Goal: Task Accomplishment & Management: Manage account settings

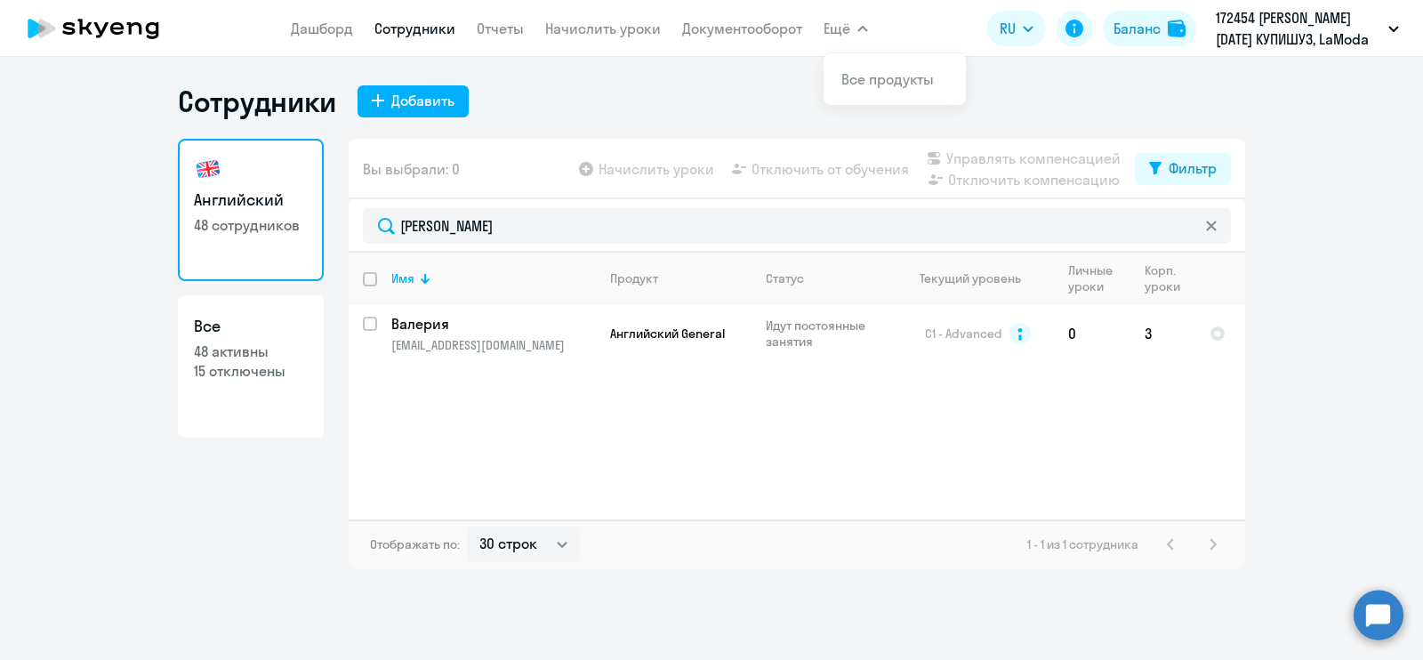
select select "30"
click at [336, 36] on link "Дашборд" at bounding box center [322, 29] width 62 height 18
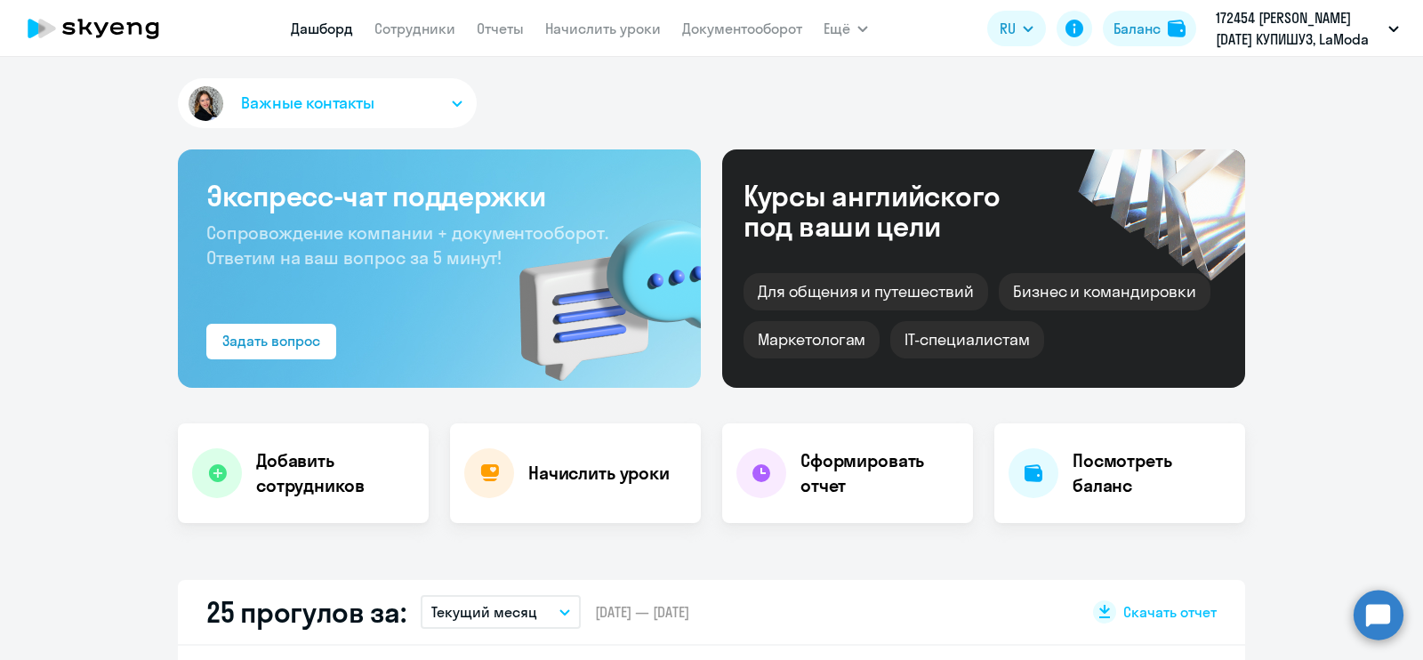
select select "30"
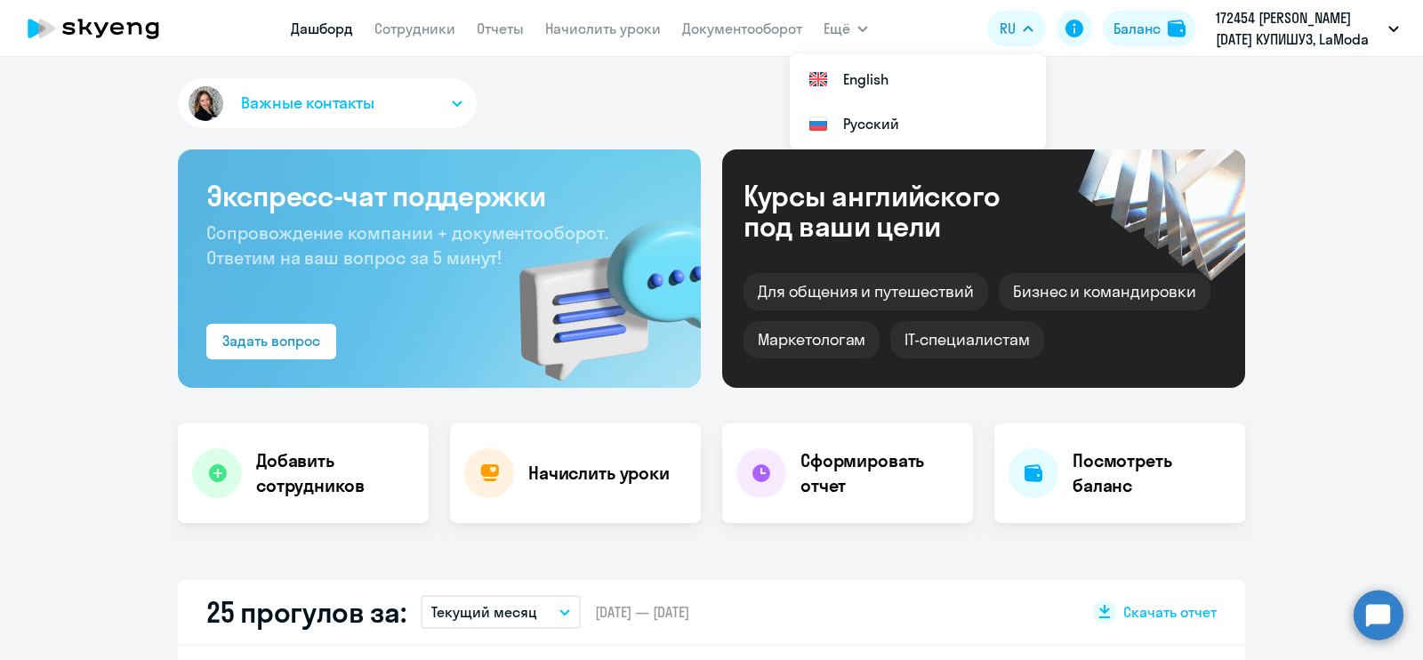
click at [1317, 40] on p "172454 [PERSON_NAME][DATE] КУПИШУЗ, LaModa КУПИШУЗ, ООО" at bounding box center [1298, 28] width 165 height 43
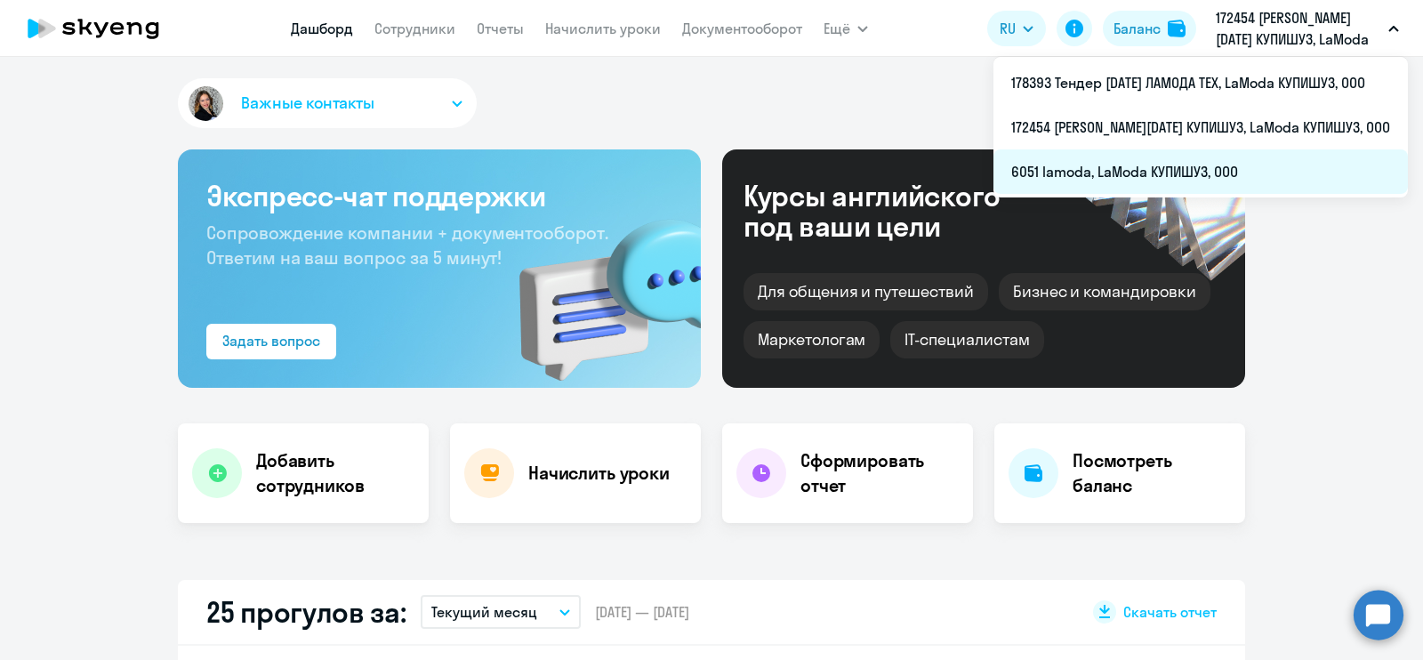
click at [1137, 166] on li "6051 lamoda, LaModa КУПИШУЗ, ООО" at bounding box center [1200, 171] width 414 height 44
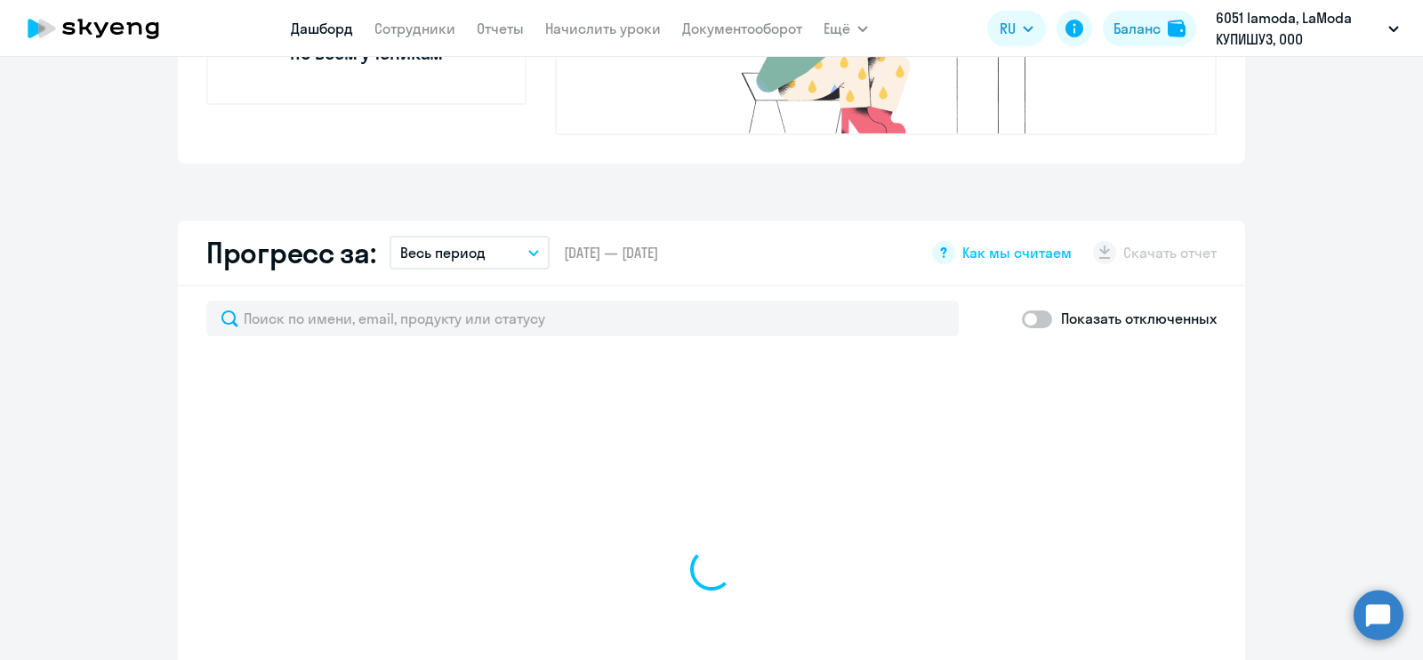
scroll to position [1016, 0]
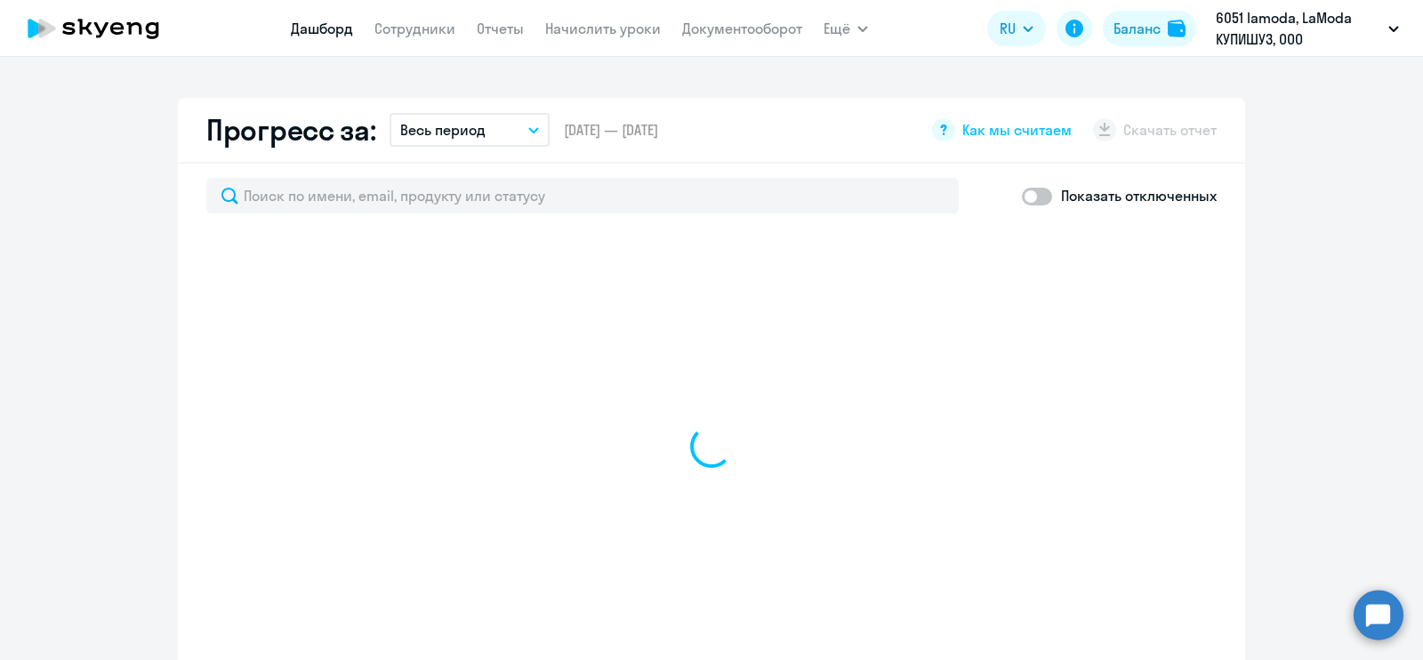
select select "30"
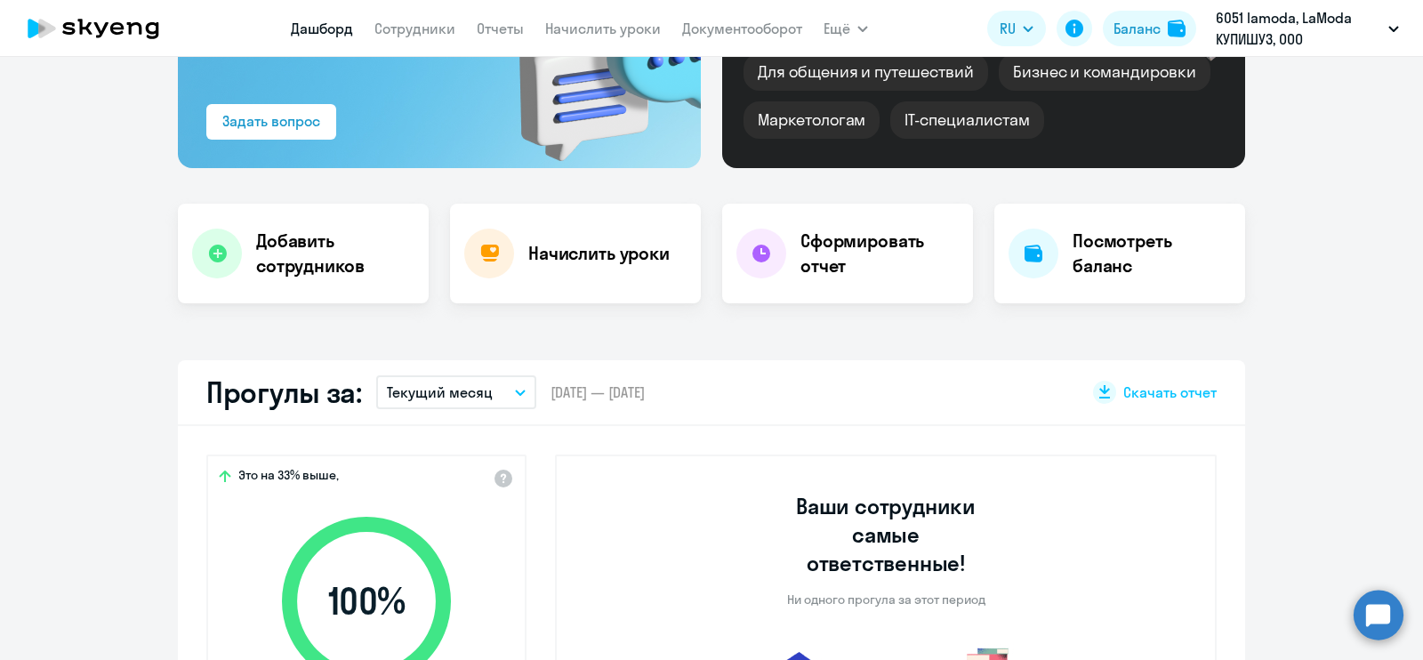
scroll to position [0, 0]
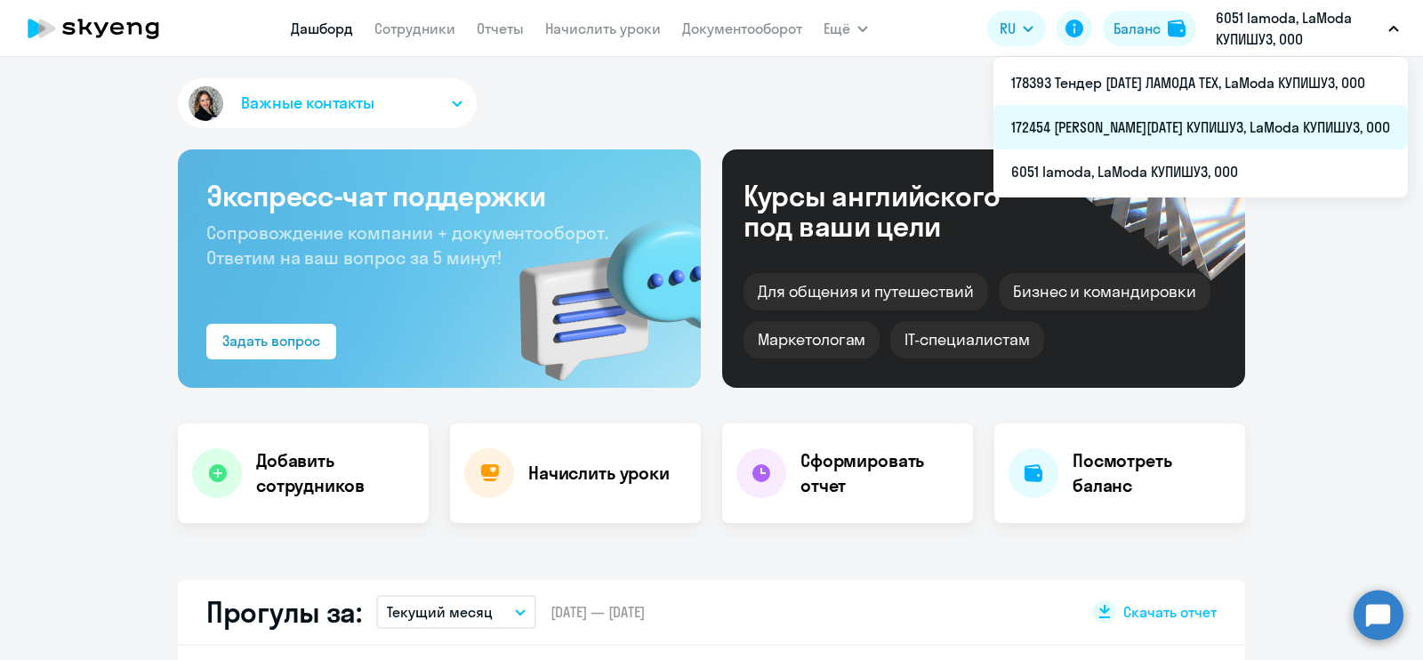
click at [1195, 127] on li "172454 [PERSON_NAME][DATE] КУПИШУЗ, LaModa КУПИШУЗ, ООО" at bounding box center [1200, 127] width 414 height 44
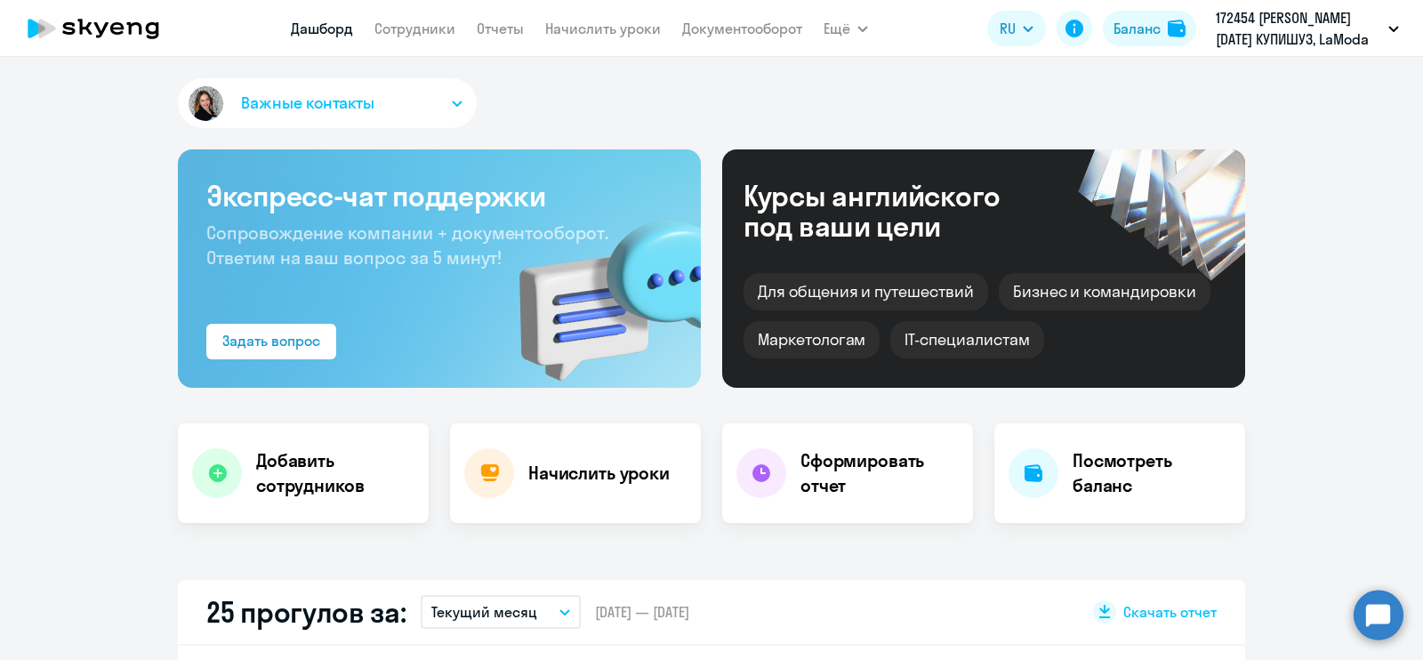
select select "30"
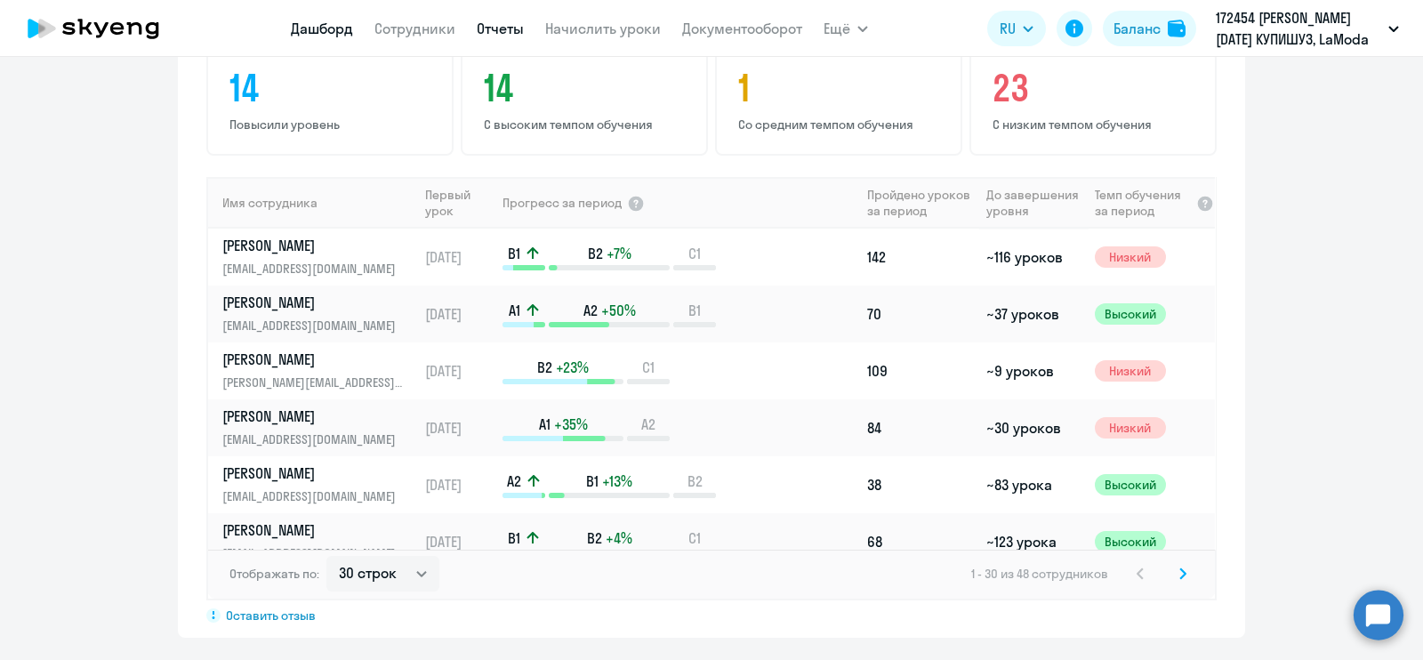
click at [494, 31] on link "Отчеты" at bounding box center [500, 29] width 47 height 18
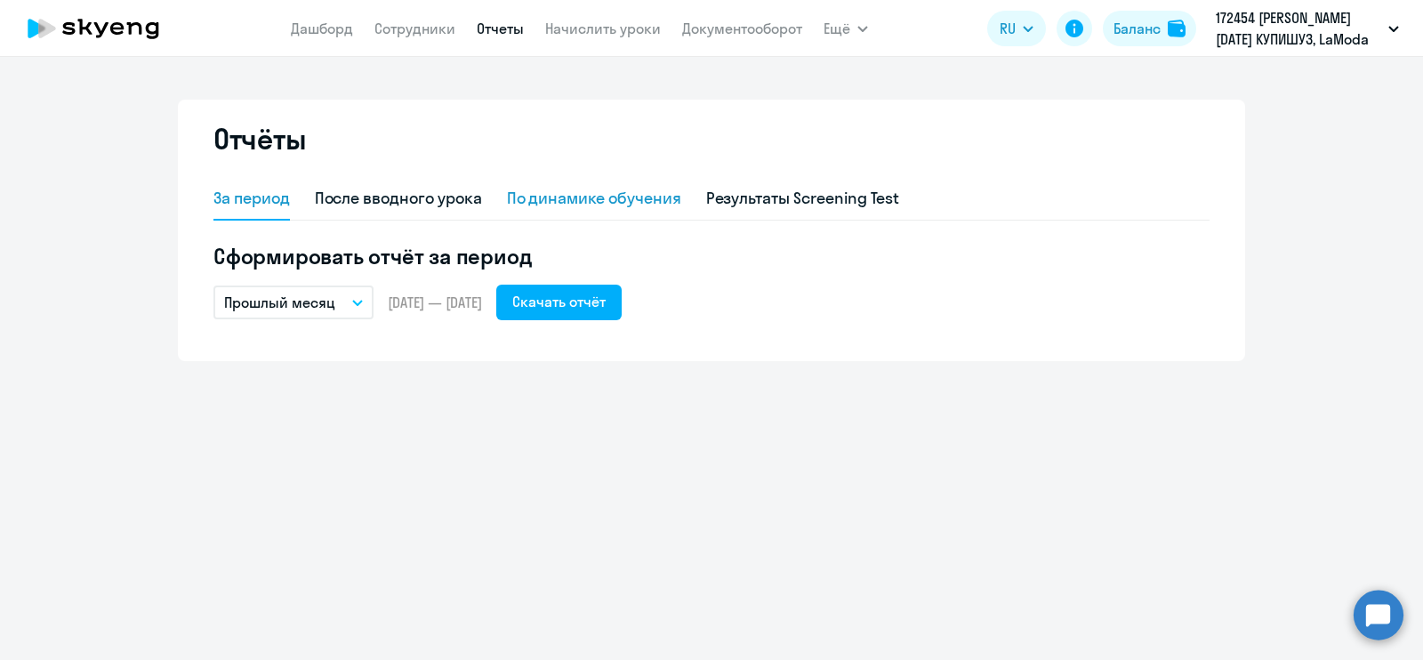
click at [600, 204] on div "По динамике обучения" at bounding box center [594, 198] width 174 height 23
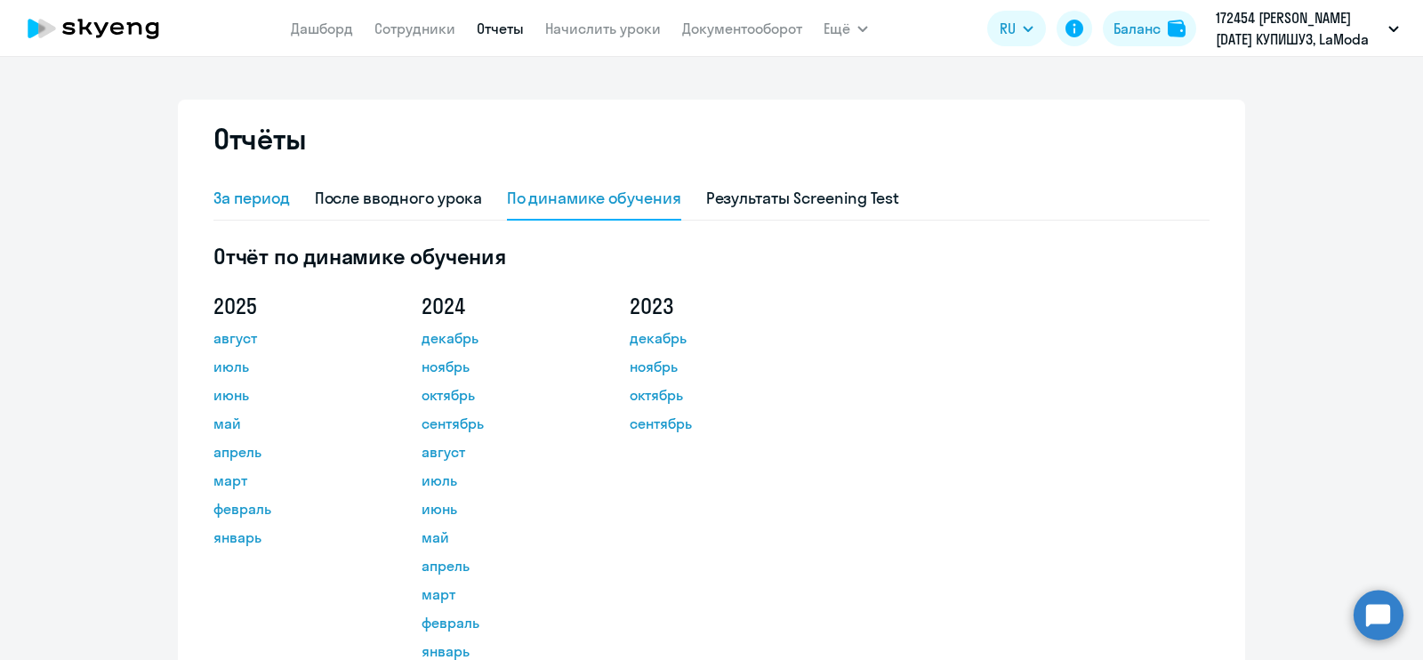
click at [230, 211] on div "За период" at bounding box center [251, 199] width 76 height 43
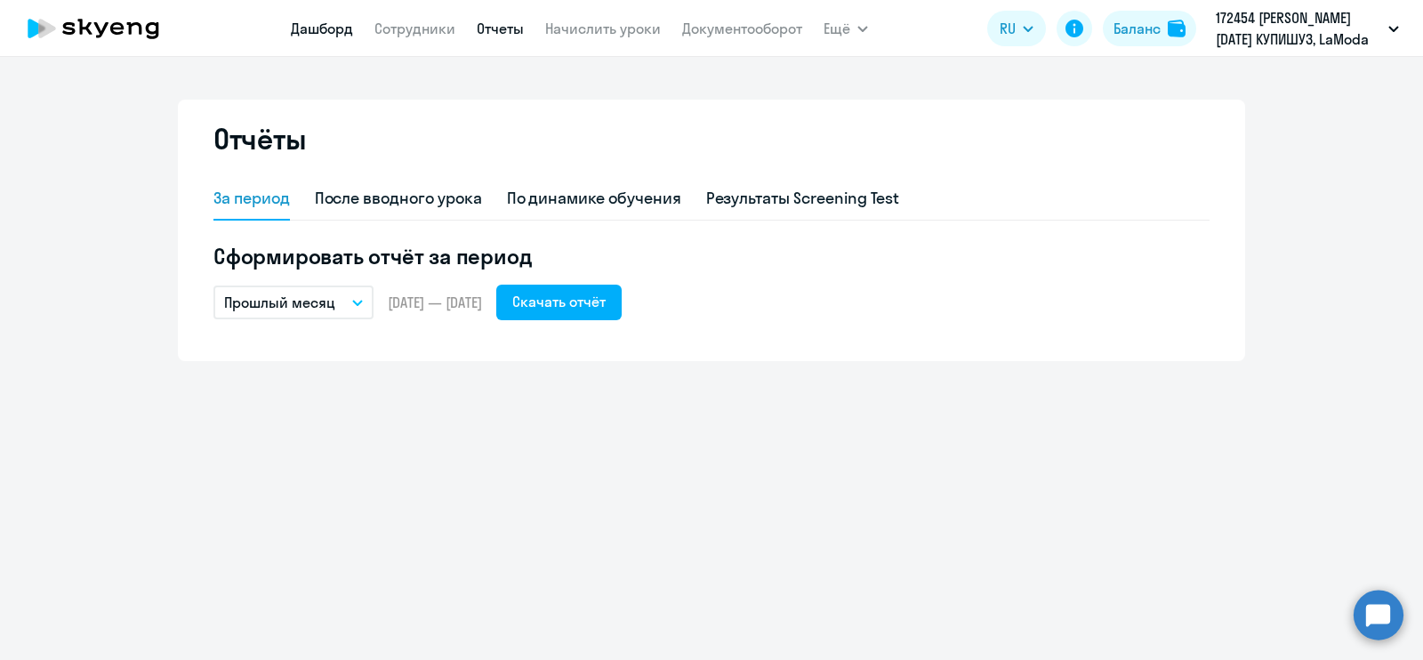
click at [312, 26] on link "Дашборд" at bounding box center [322, 29] width 62 height 18
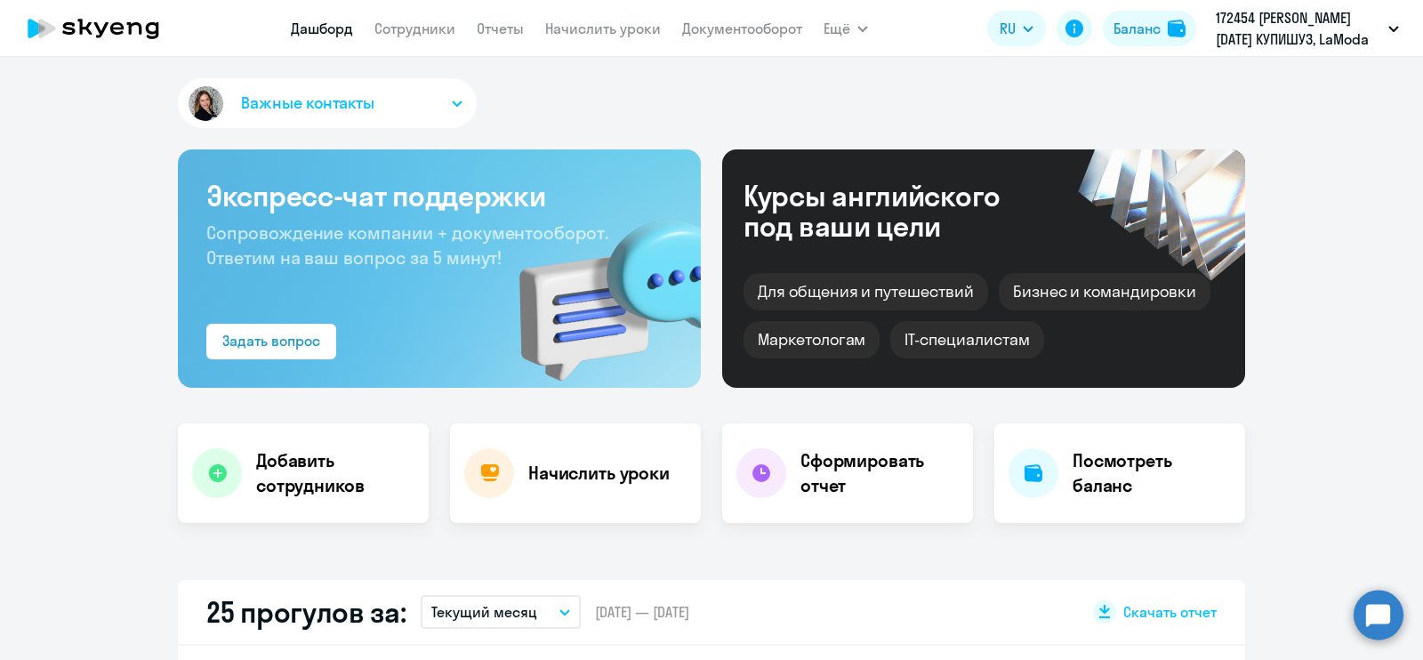
select select "30"
click at [425, 32] on link "Сотрудники" at bounding box center [414, 29] width 81 height 18
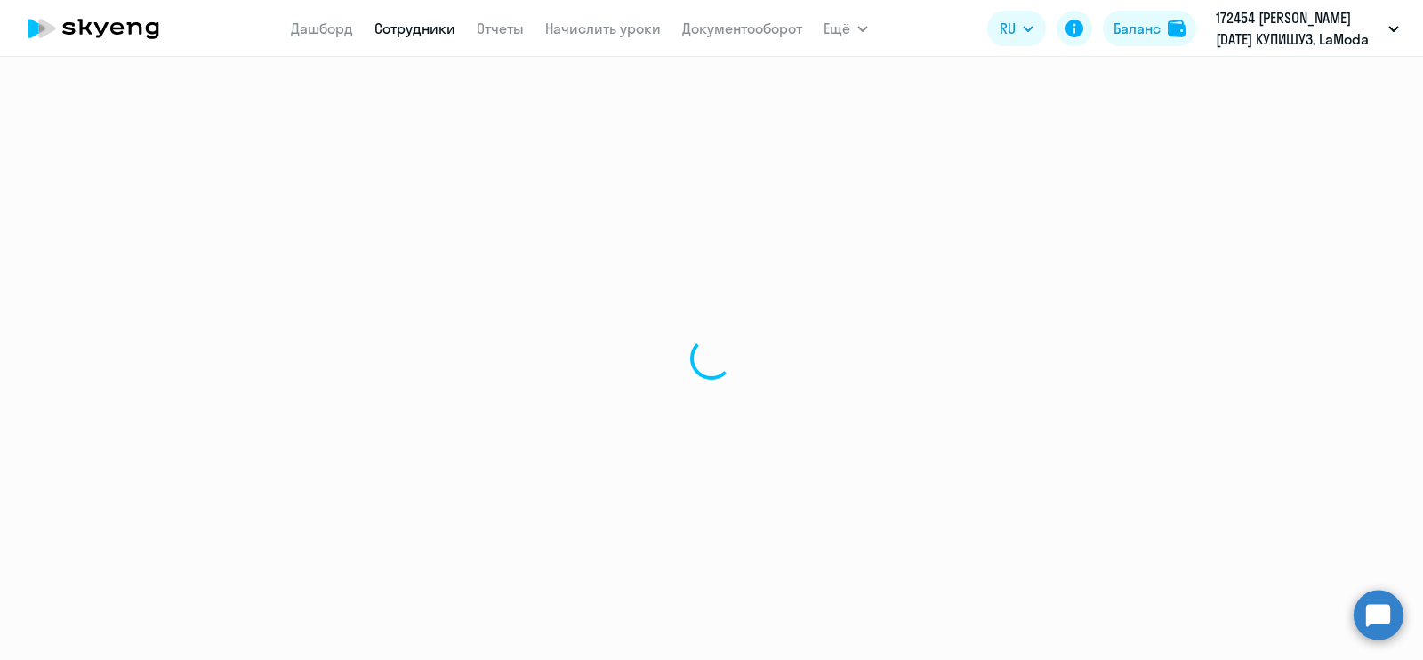
select select "30"
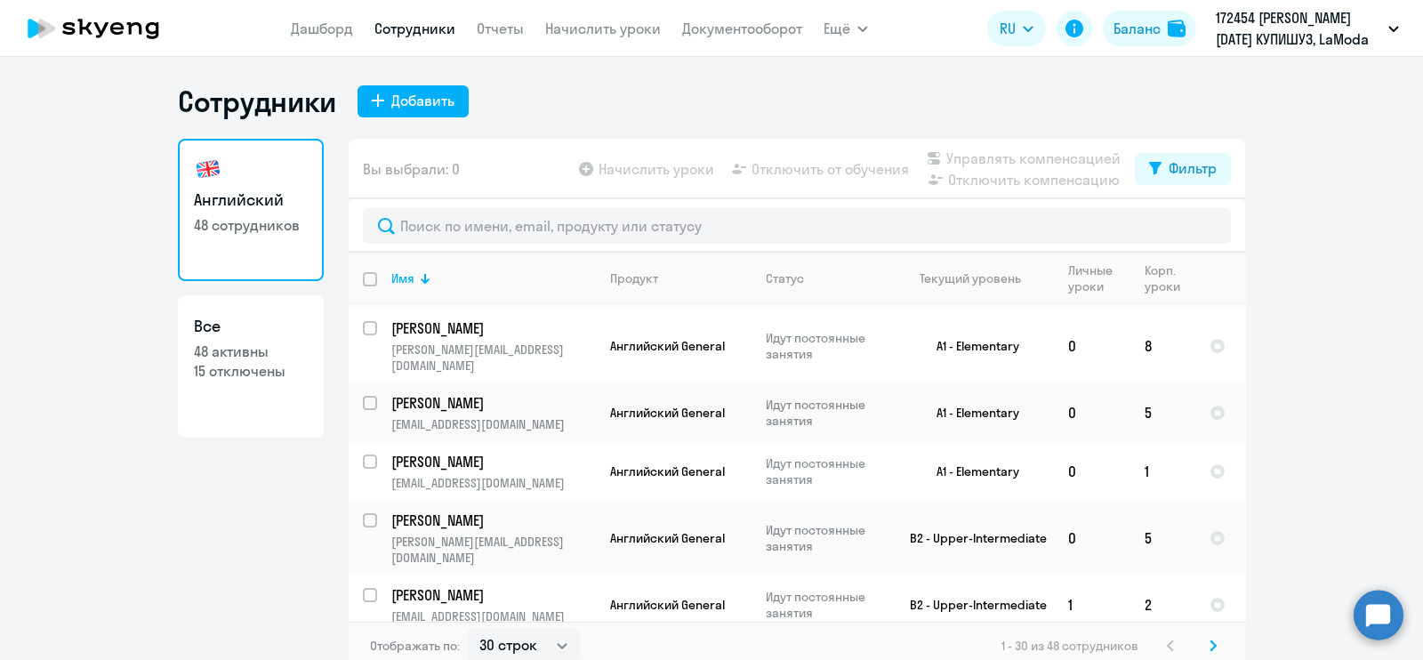
scroll to position [10, 0]
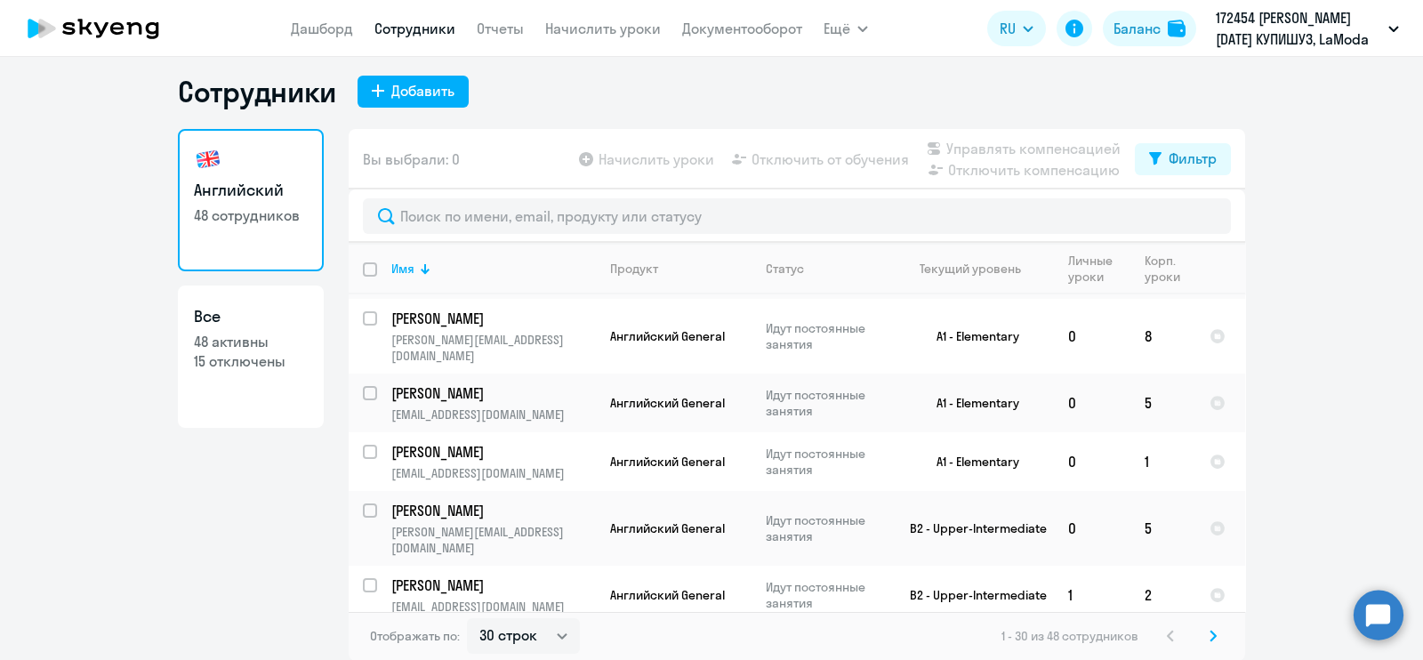
click at [1202, 631] on svg-icon at bounding box center [1212, 635] width 21 height 21
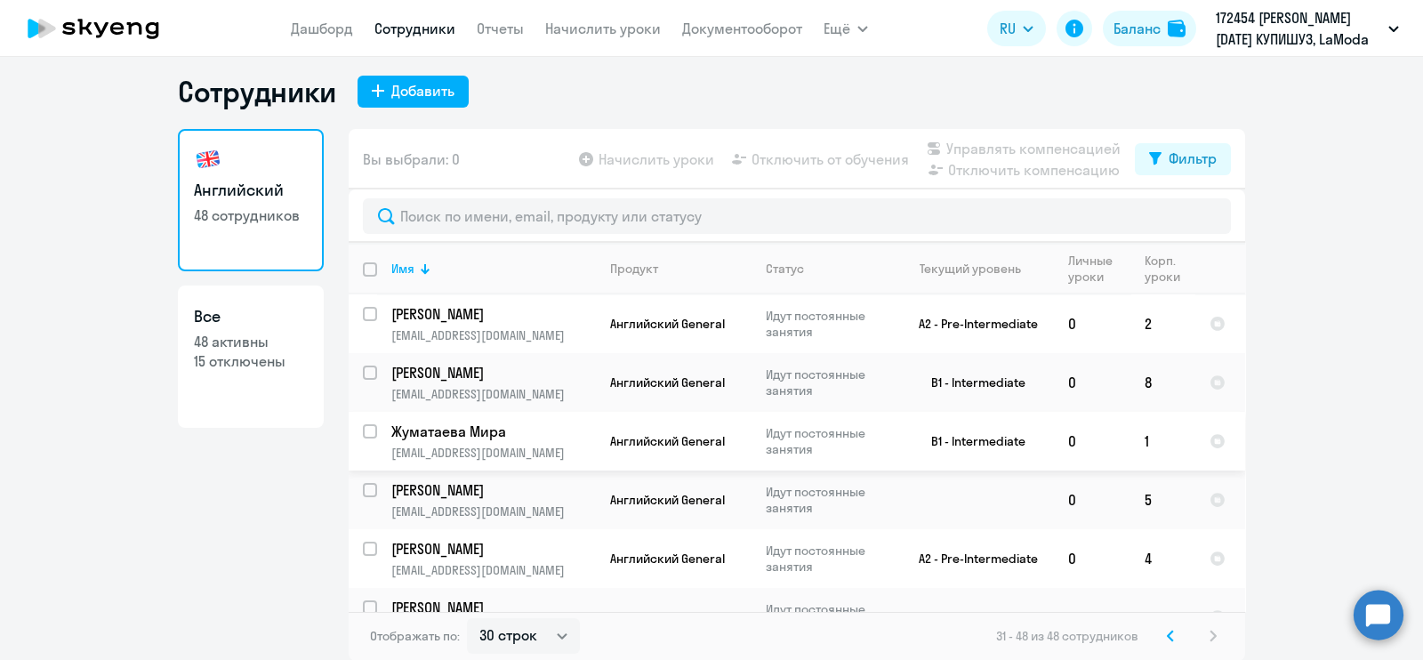
scroll to position [0, 0]
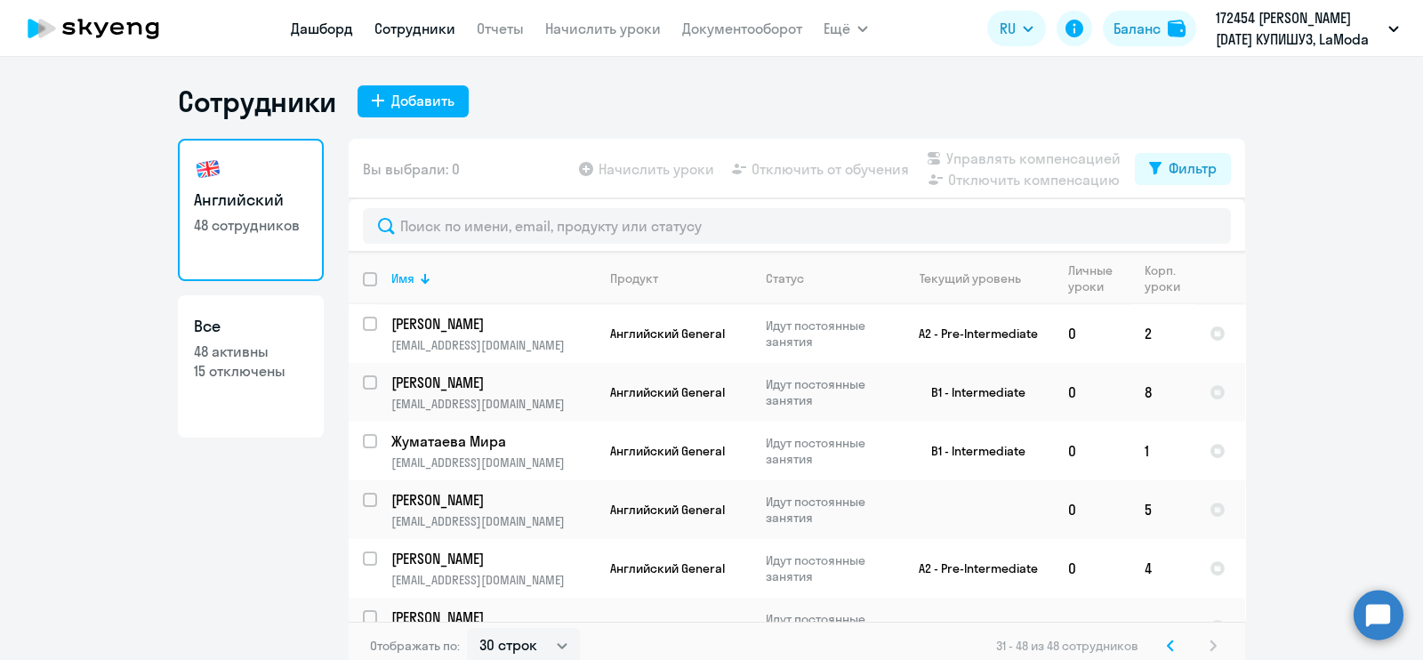
click at [313, 32] on link "Дашборд" at bounding box center [322, 29] width 62 height 18
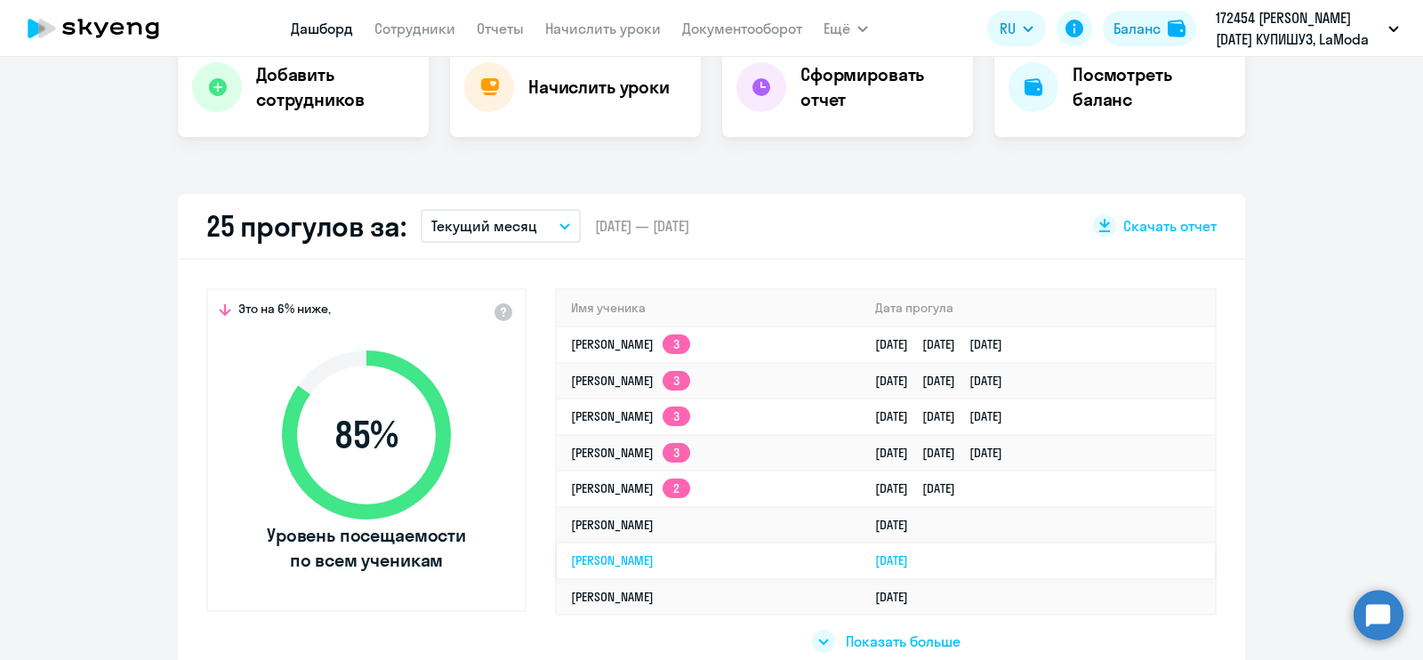
scroll to position [502, 0]
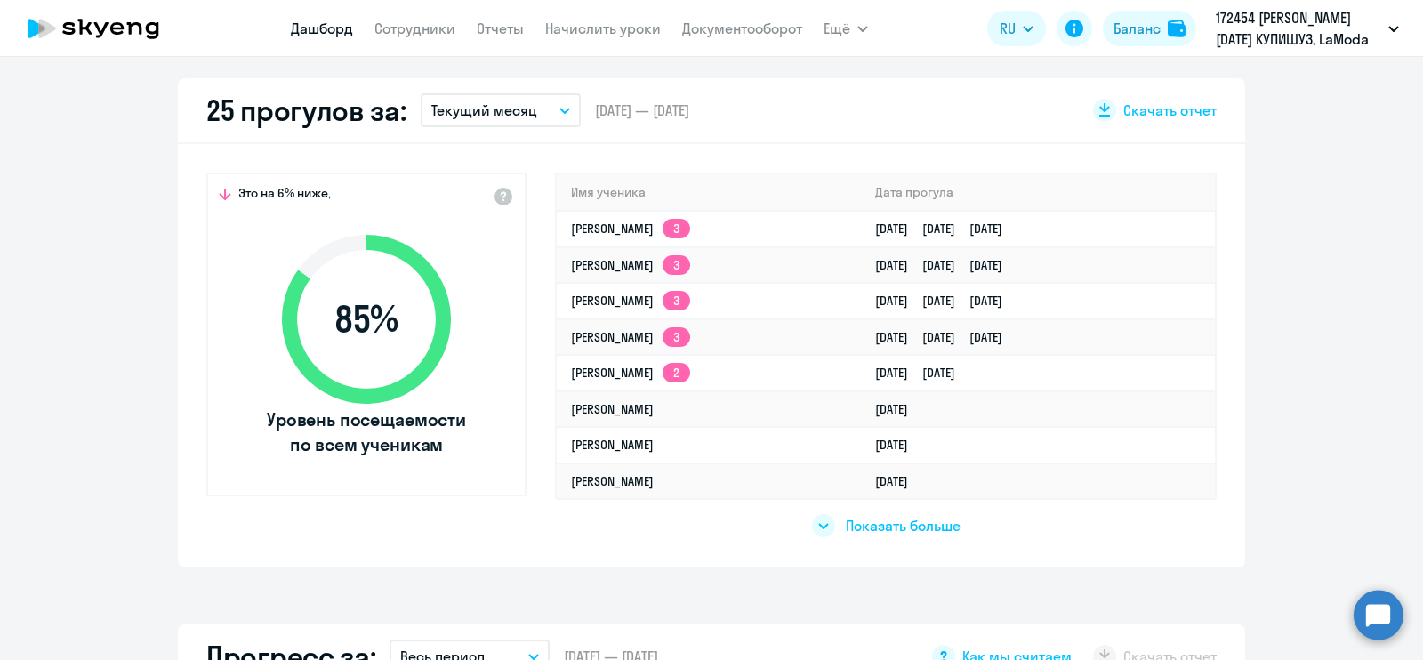
click at [922, 526] on span "Показать больше" at bounding box center [903, 526] width 115 height 20
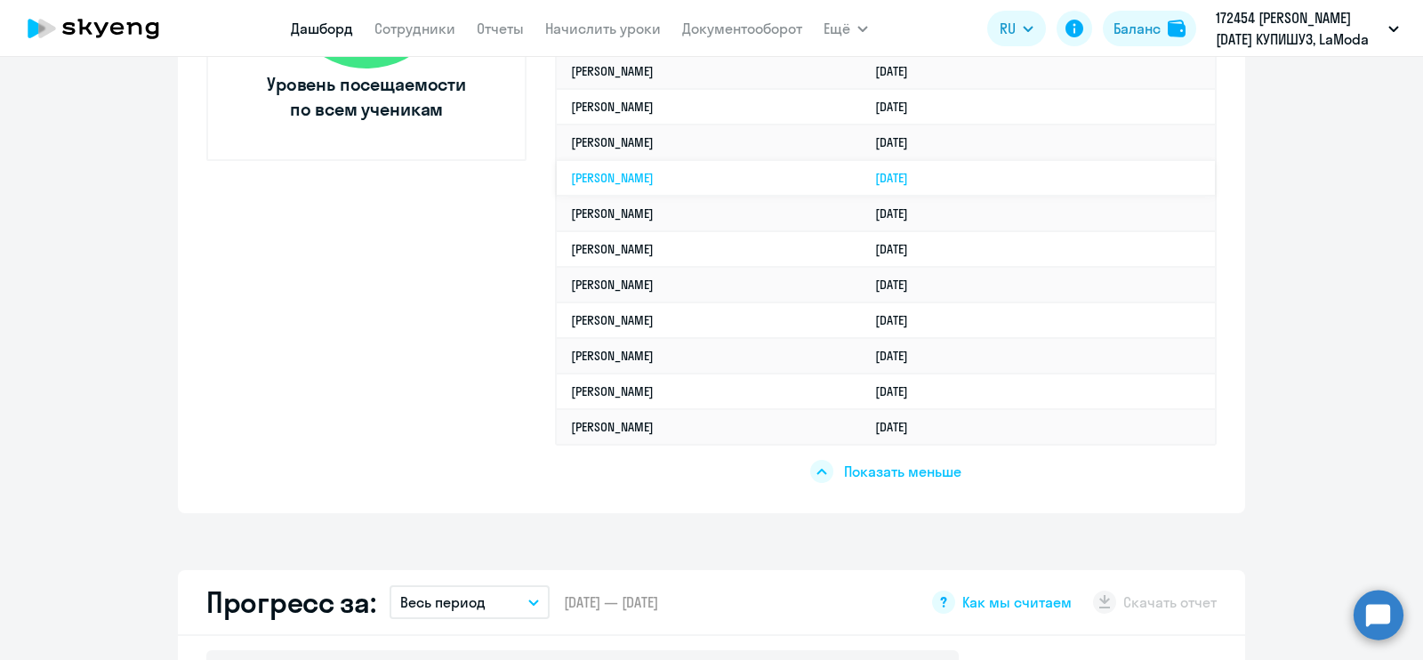
scroll to position [706, 0]
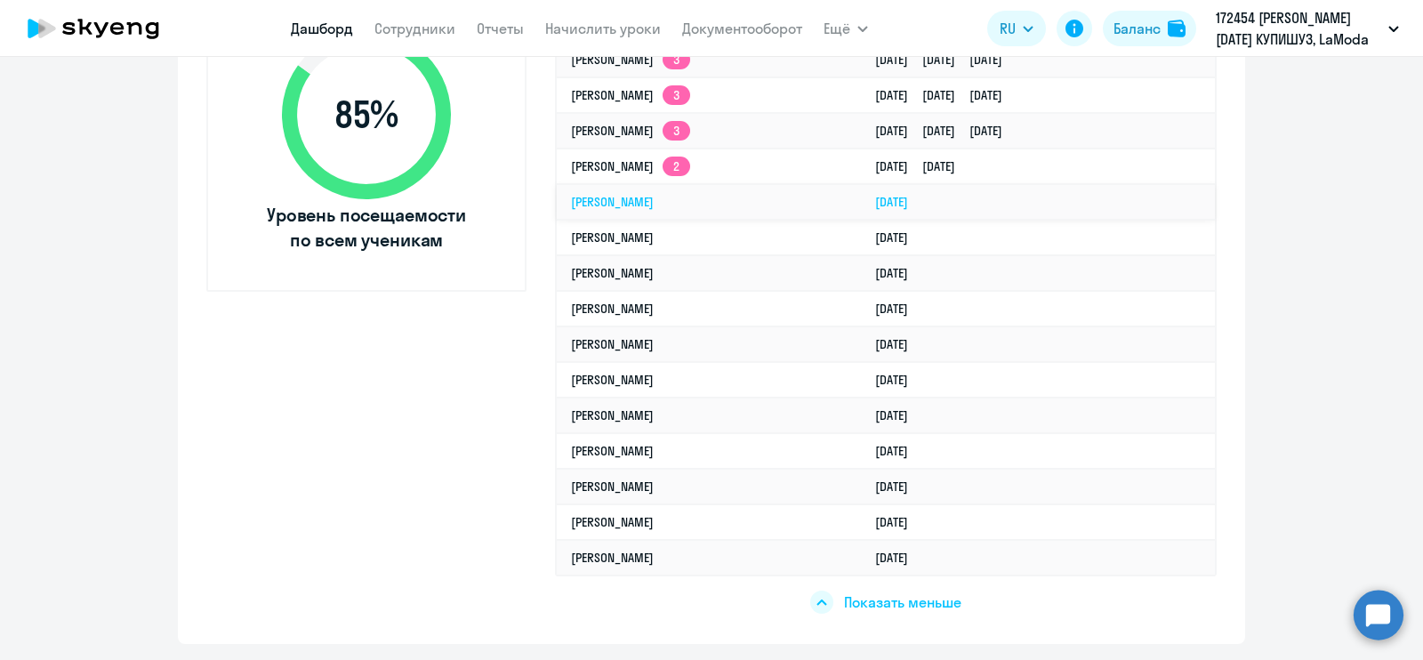
select select "30"
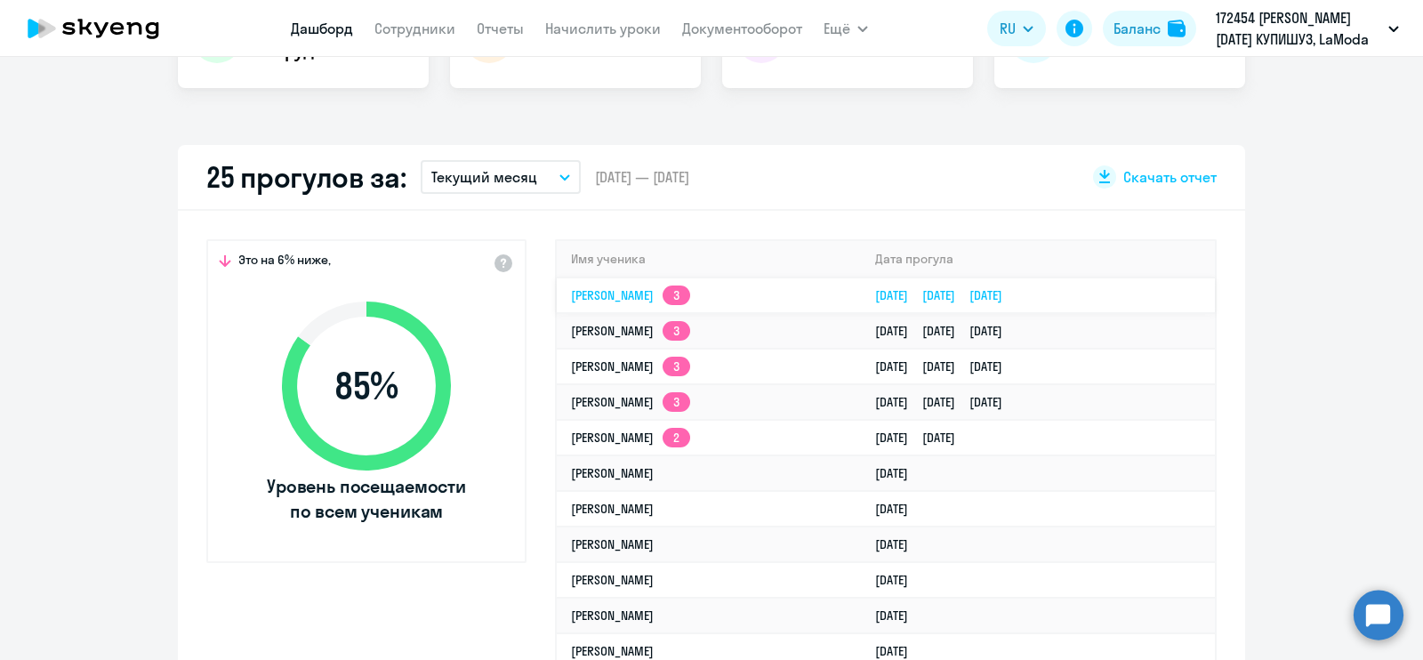
scroll to position [435, 0]
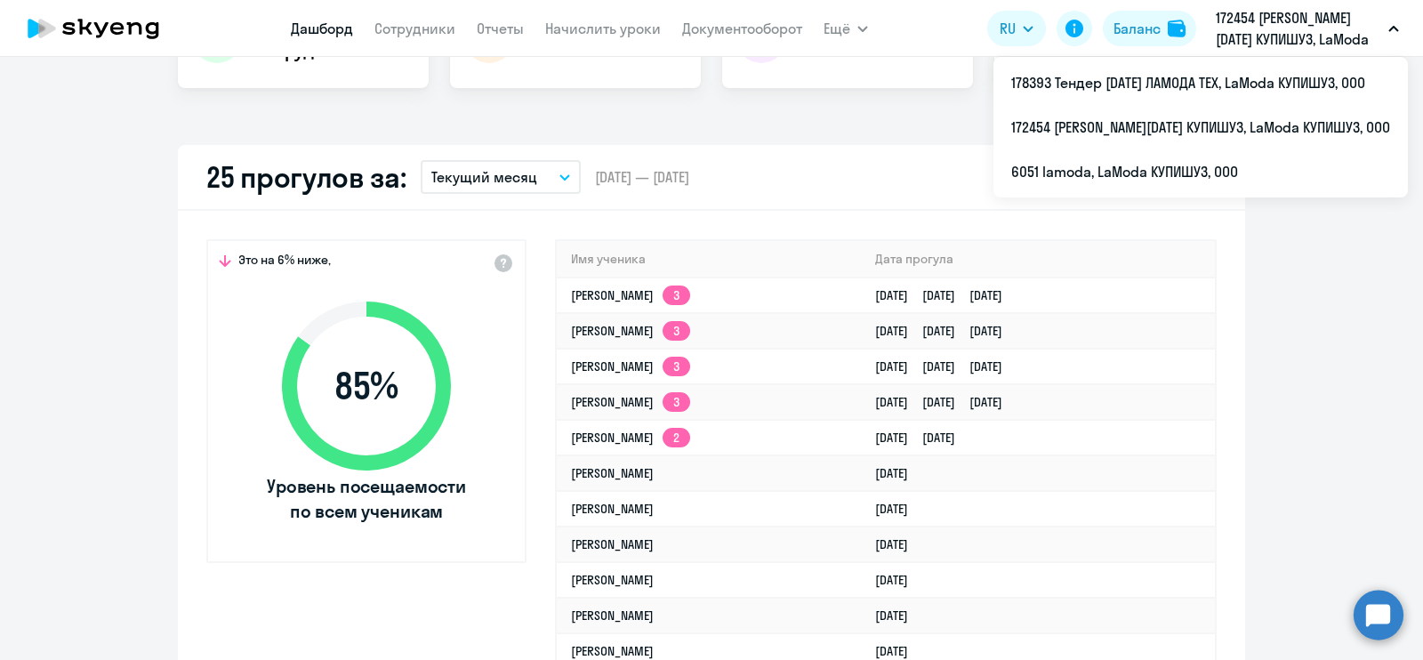
click at [1362, 19] on p "172454 [PERSON_NAME][DATE] КУПИШУЗ, LaModa КУПИШУЗ, ООО" at bounding box center [1298, 28] width 165 height 43
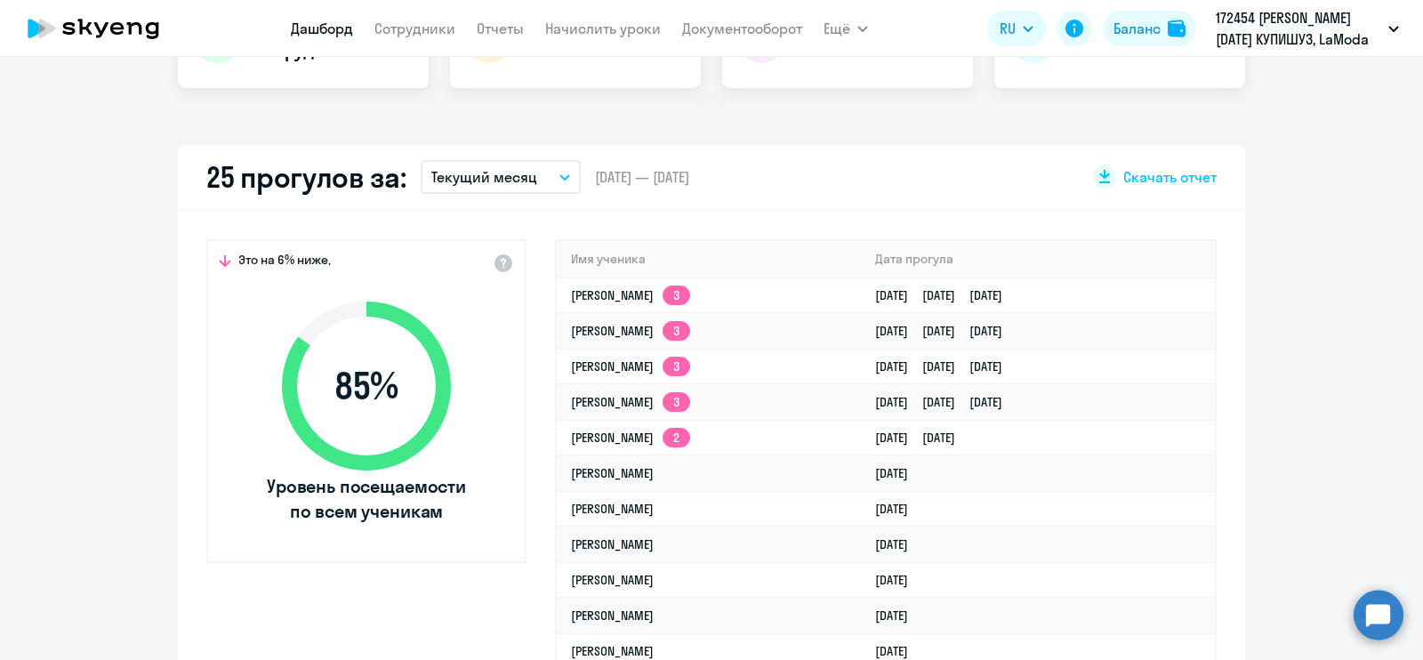
click at [1362, 20] on p "172454 [PERSON_NAME][DATE] КУПИШУЗ, LaModa КУПИШУЗ, ООО" at bounding box center [1298, 28] width 165 height 43
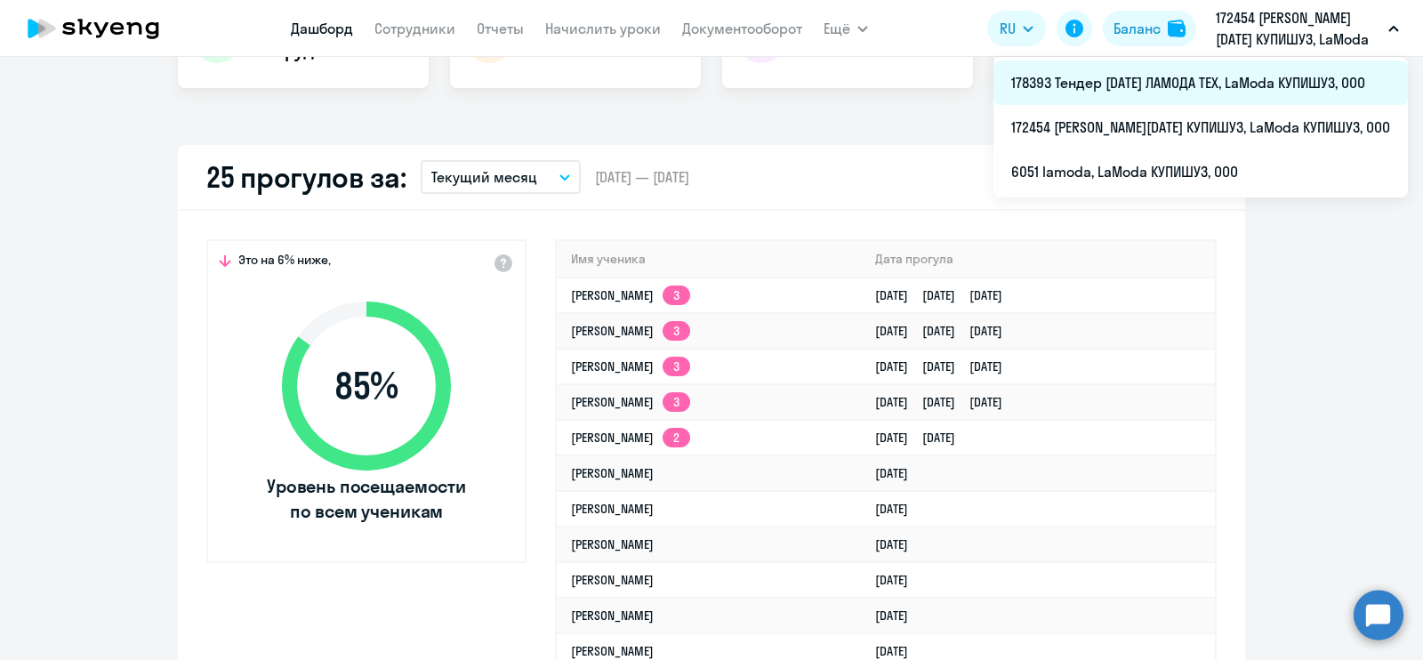
click at [1209, 77] on li "178393 Тендер [DATE] ЛАМОДА ТЕХ, LaModa КУПИШУЗ, ООО" at bounding box center [1200, 82] width 414 height 44
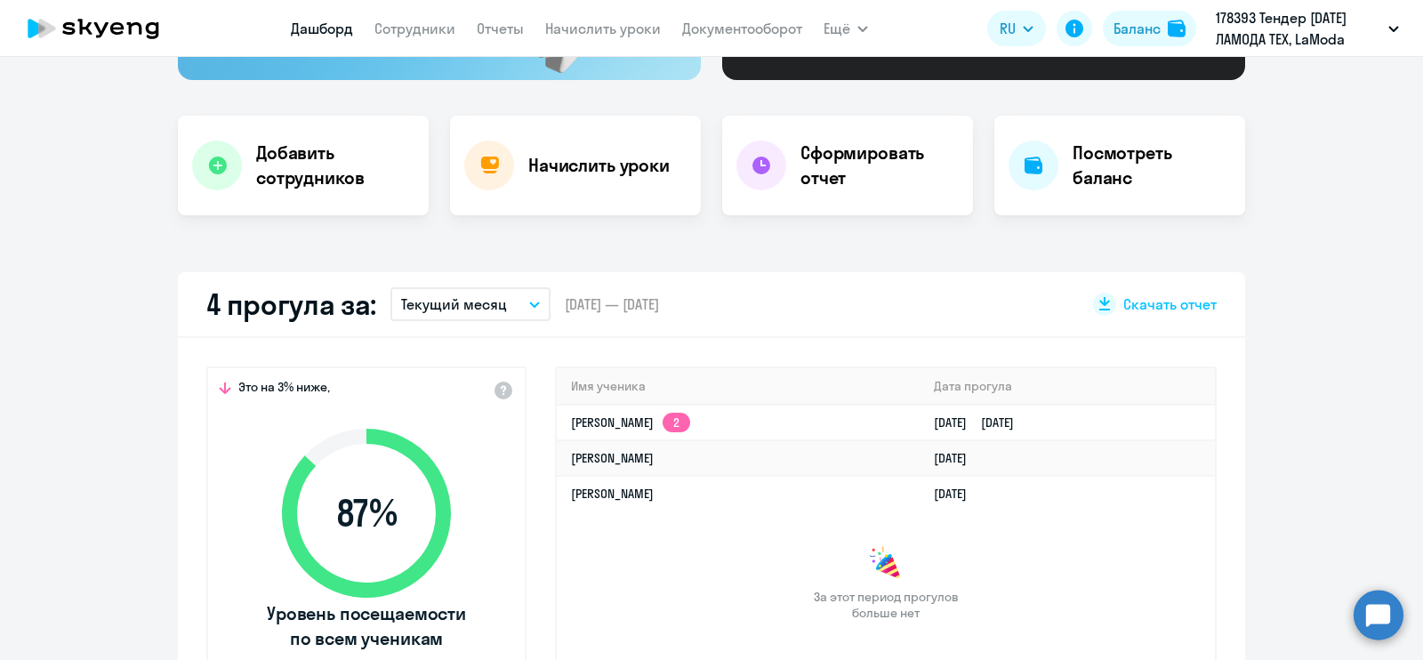
select select "30"
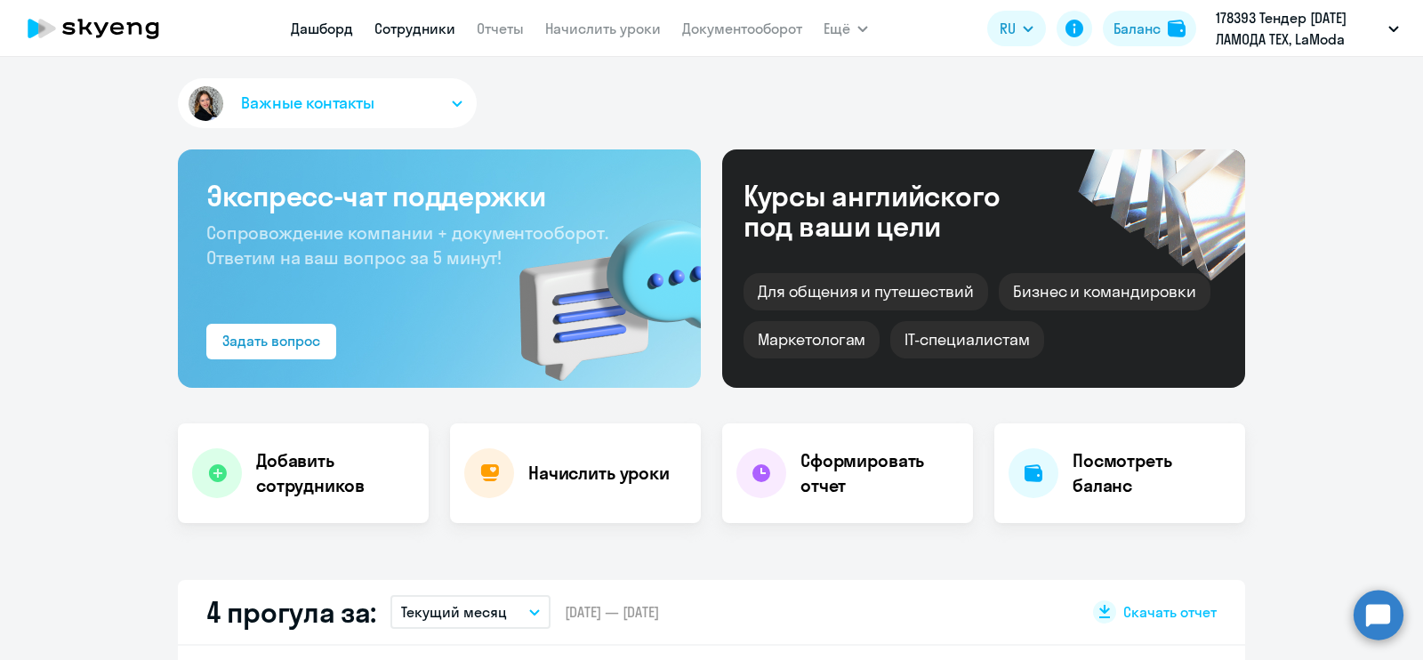
click at [412, 34] on link "Сотрудники" at bounding box center [414, 29] width 81 height 18
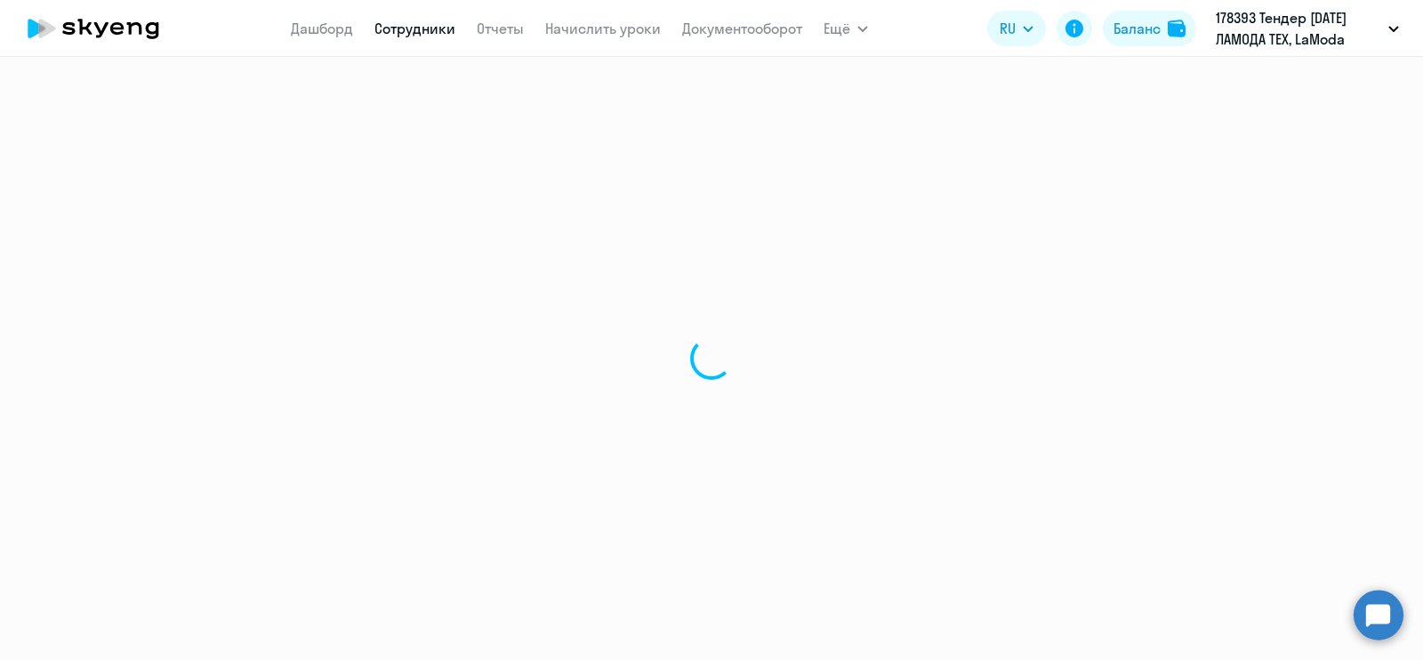
select select "30"
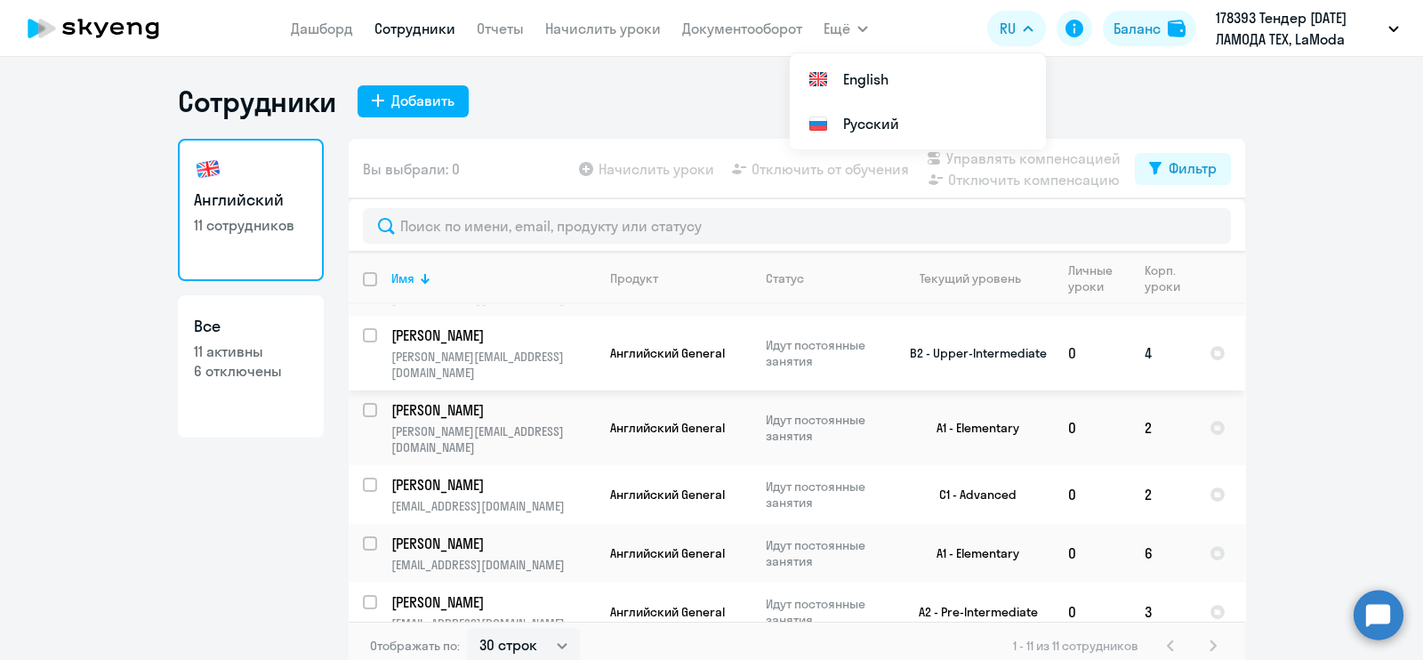
scroll to position [125, 0]
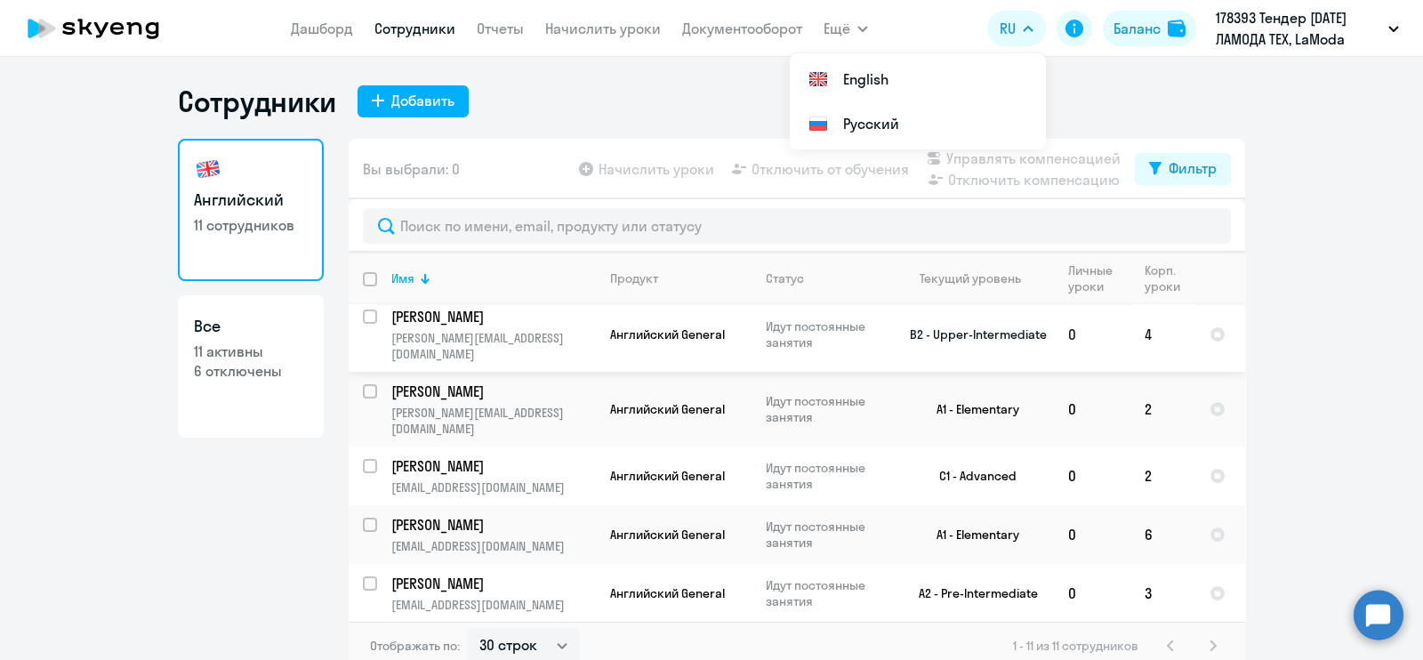
click at [363, 316] on input "select row 11677762" at bounding box center [381, 327] width 36 height 36
checkbox input "true"
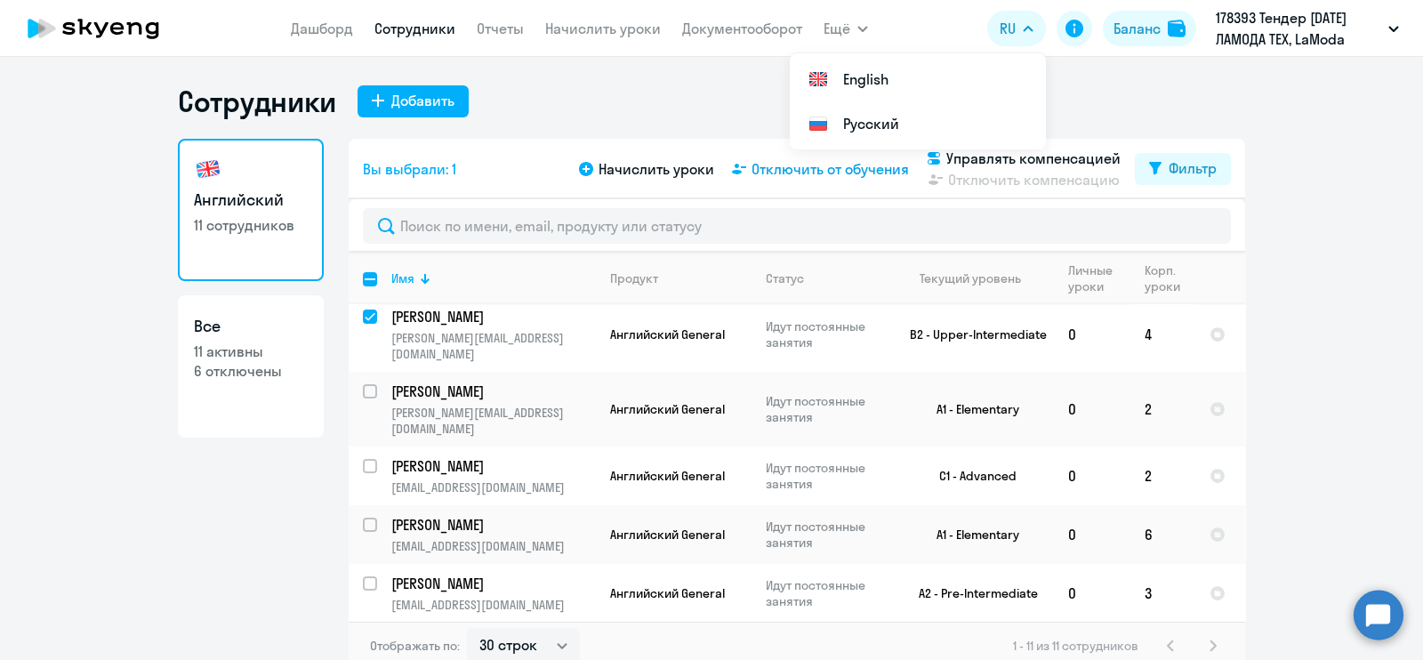
click at [832, 169] on span "Отключить от обучения" at bounding box center [829, 168] width 157 height 21
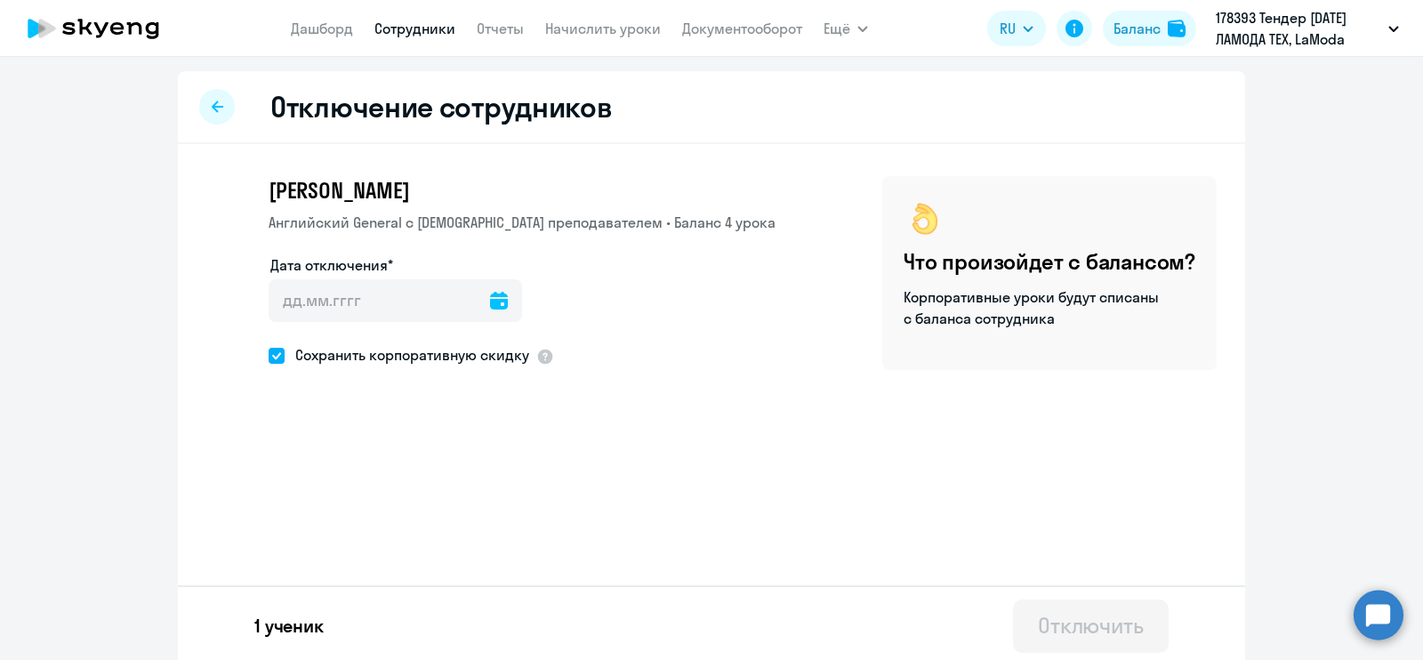
click at [490, 298] on icon at bounding box center [499, 301] width 18 height 18
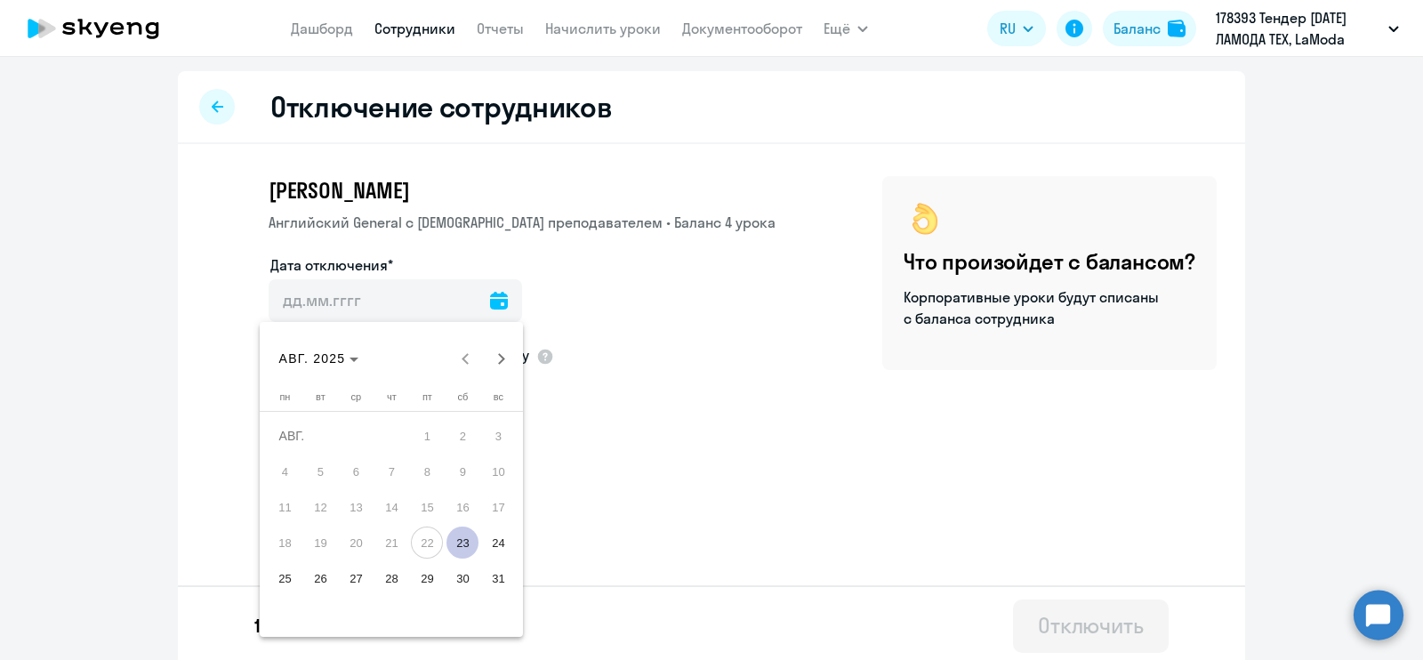
click at [462, 540] on span "23" at bounding box center [462, 542] width 32 height 32
type input "[DATE]"
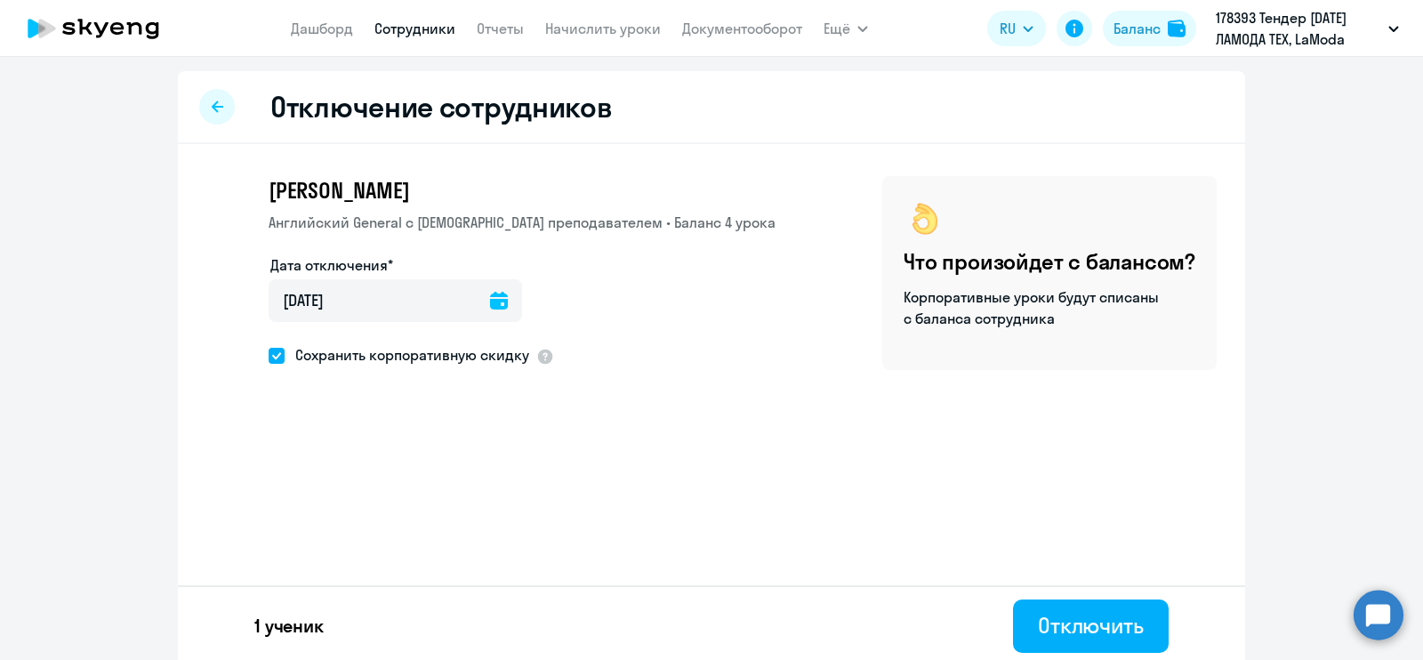
scroll to position [4, 0]
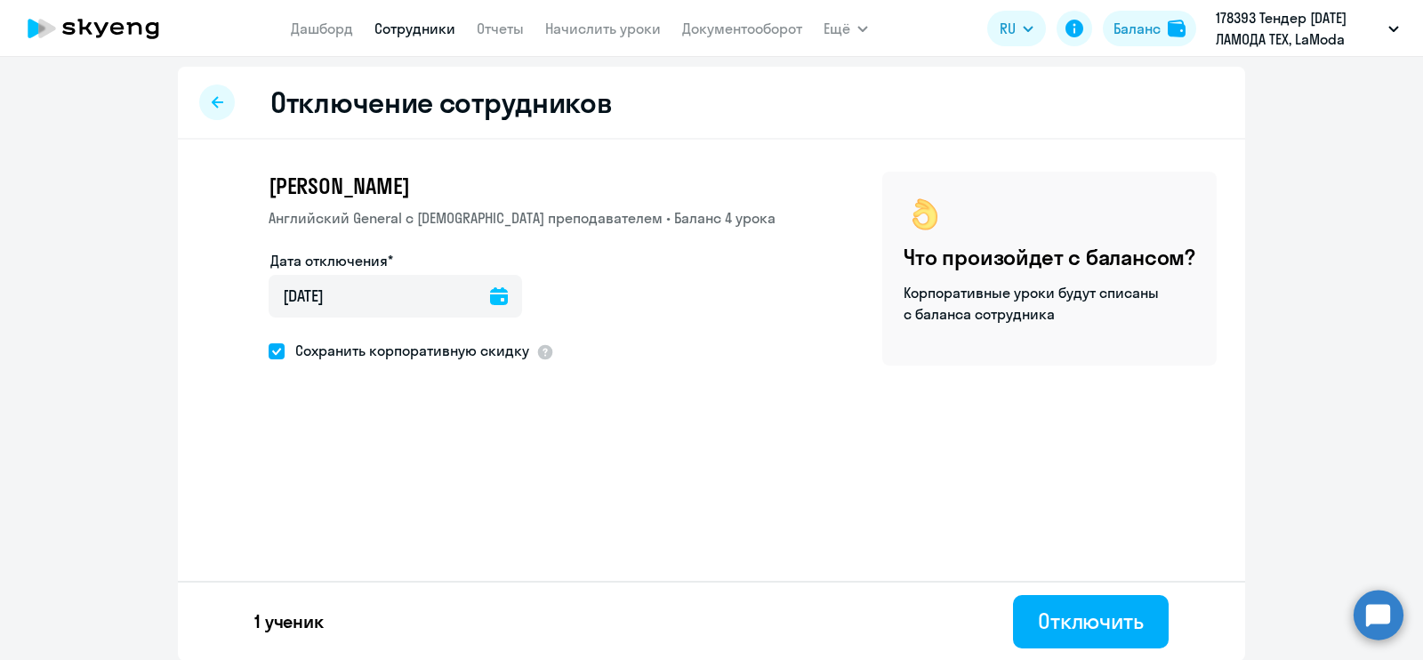
click at [275, 351] on span at bounding box center [277, 351] width 16 height 16
click at [269, 351] on input "Сохранить корпоративную скидку" at bounding box center [268, 350] width 1 height 1
checkbox input "false"
click at [1089, 633] on div "Отключить" at bounding box center [1091, 621] width 106 height 28
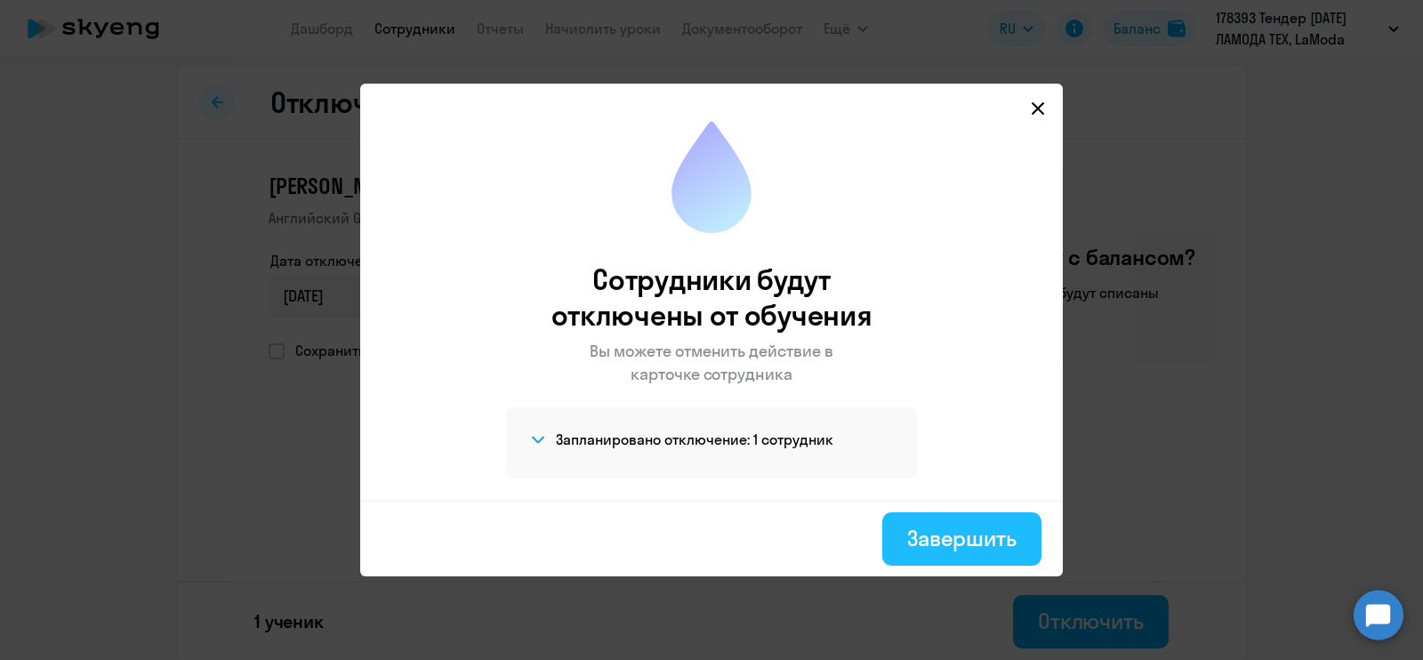
click at [978, 532] on div "Завершить" at bounding box center [961, 538] width 109 height 28
select select "30"
